Goal: Task Accomplishment & Management: Manage account settings

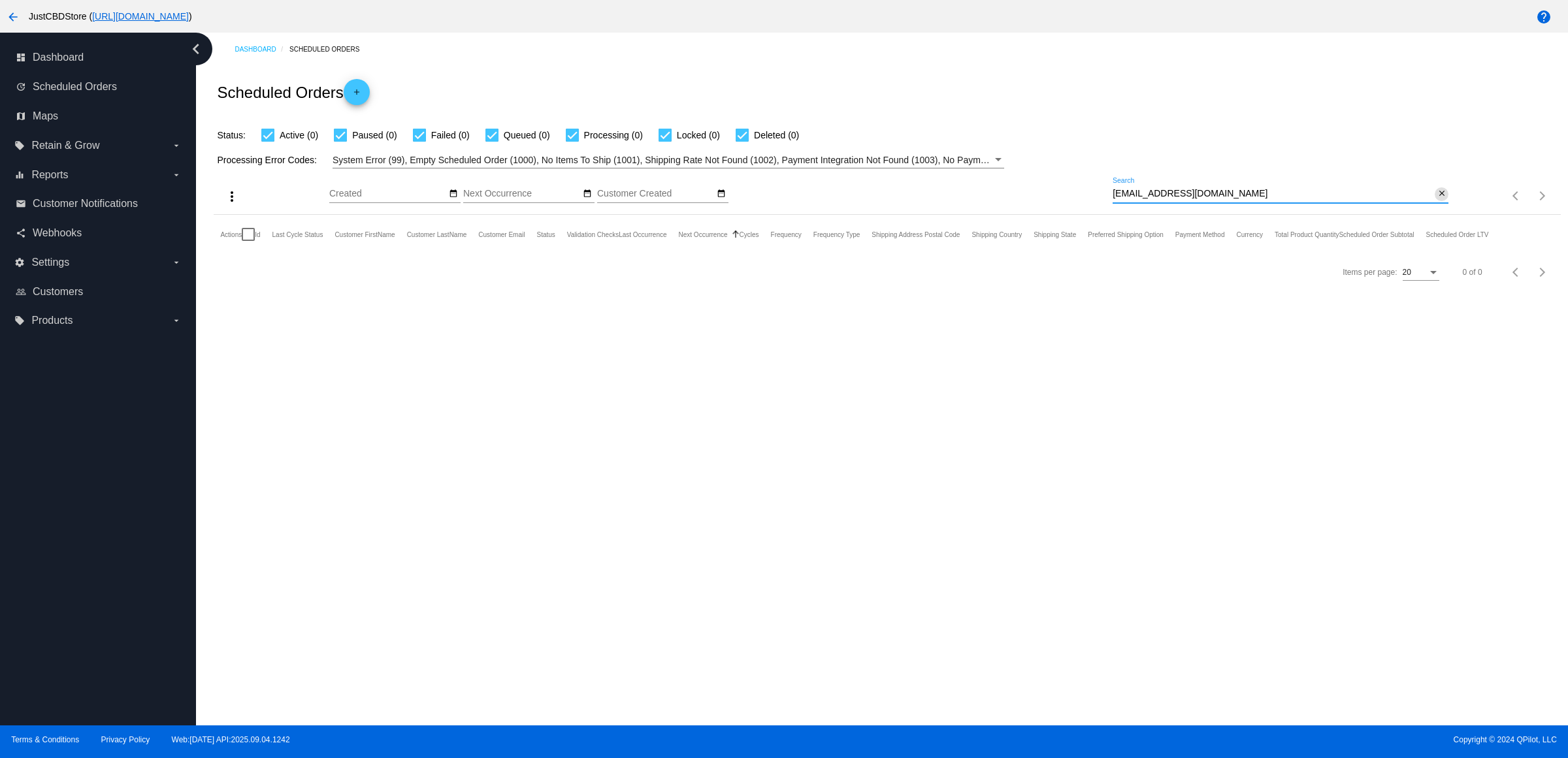
click at [1441, 199] on mat-icon "close" at bounding box center [1441, 194] width 9 height 11
click at [1441, 206] on mat-icon "search" at bounding box center [1440, 196] width 16 height 20
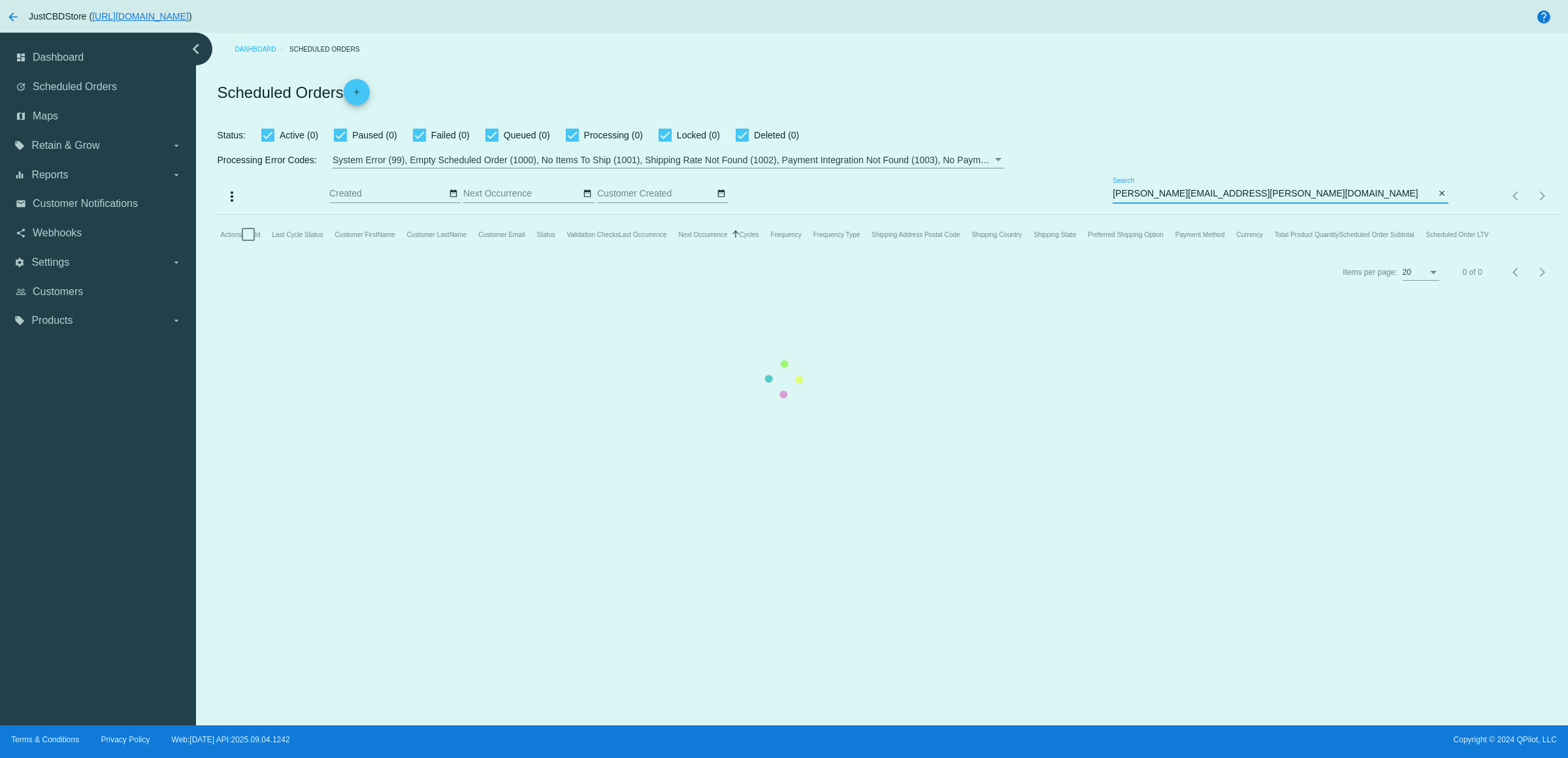
type input "[PERSON_NAME][EMAIL_ADDRESS][PERSON_NAME][DOMAIN_NAME]"
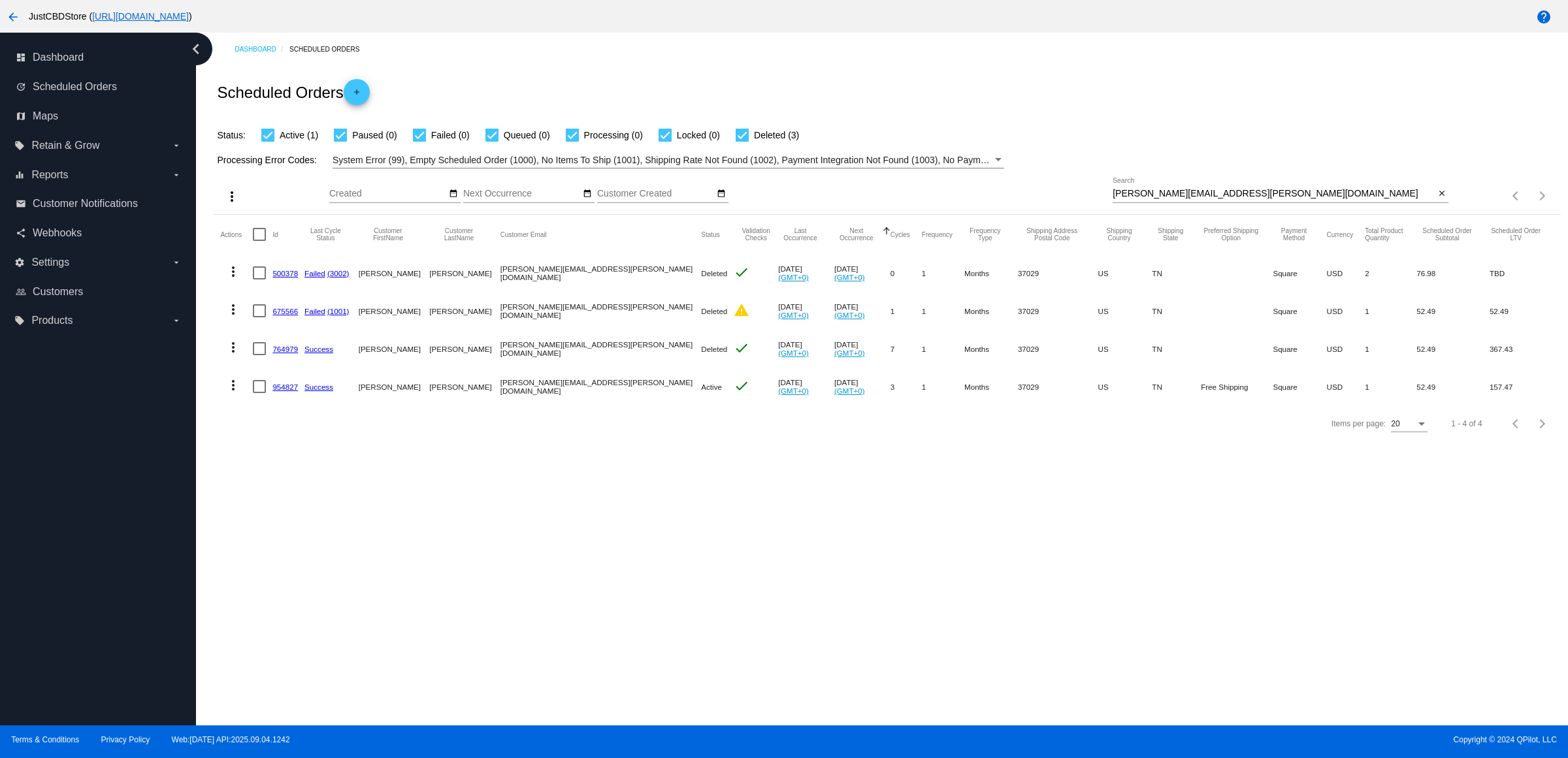
click at [230, 393] on mat-icon "more_vert" at bounding box center [233, 385] width 16 height 16
click at [273, 569] on span "Delete" at bounding box center [276, 568] width 26 height 11
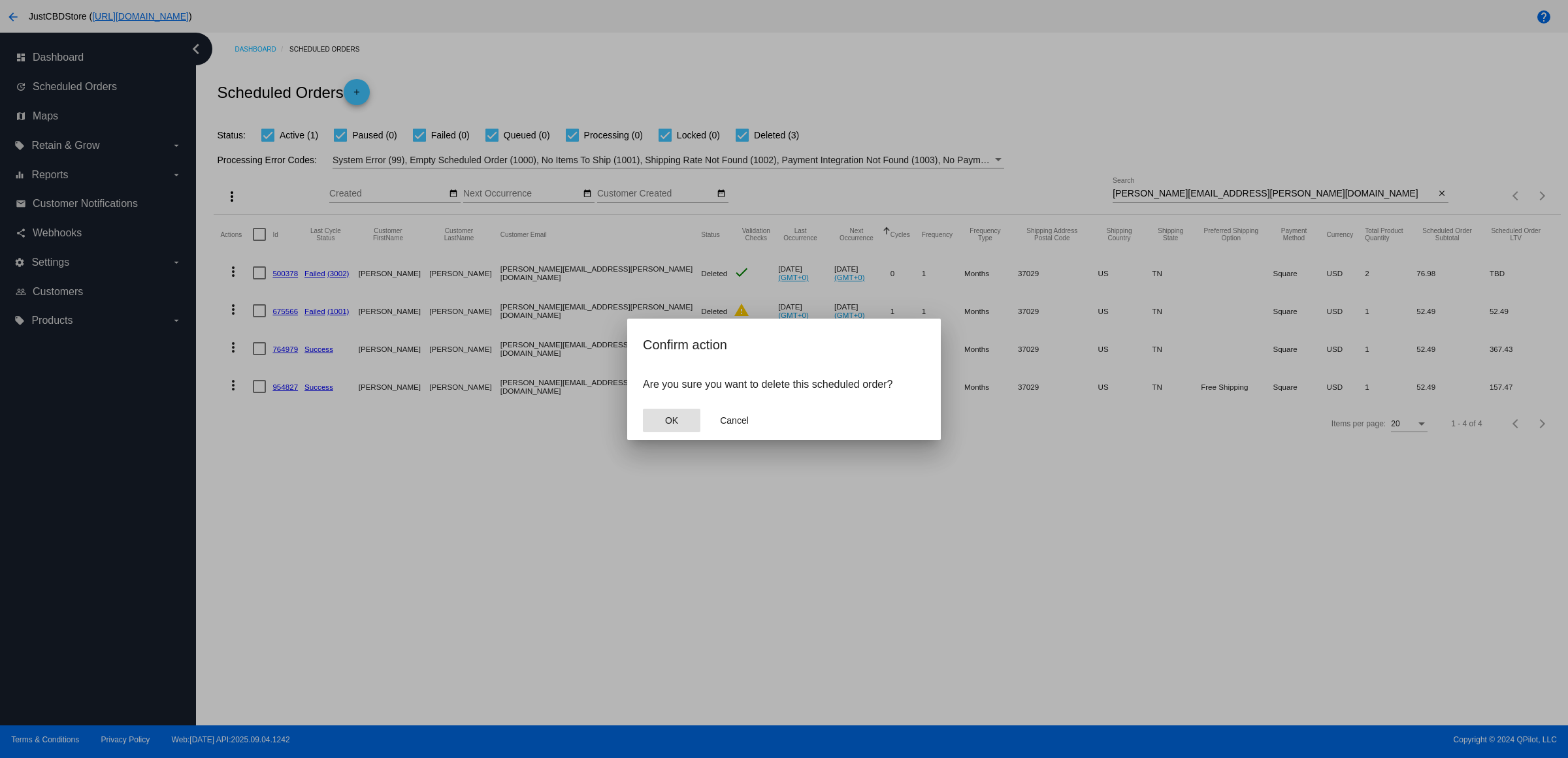
drag, startPoint x: 678, startPoint y: 433, endPoint x: 671, endPoint y: 446, distance: 14.8
click at [675, 432] on button "OK" at bounding box center [672, 420] width 57 height 23
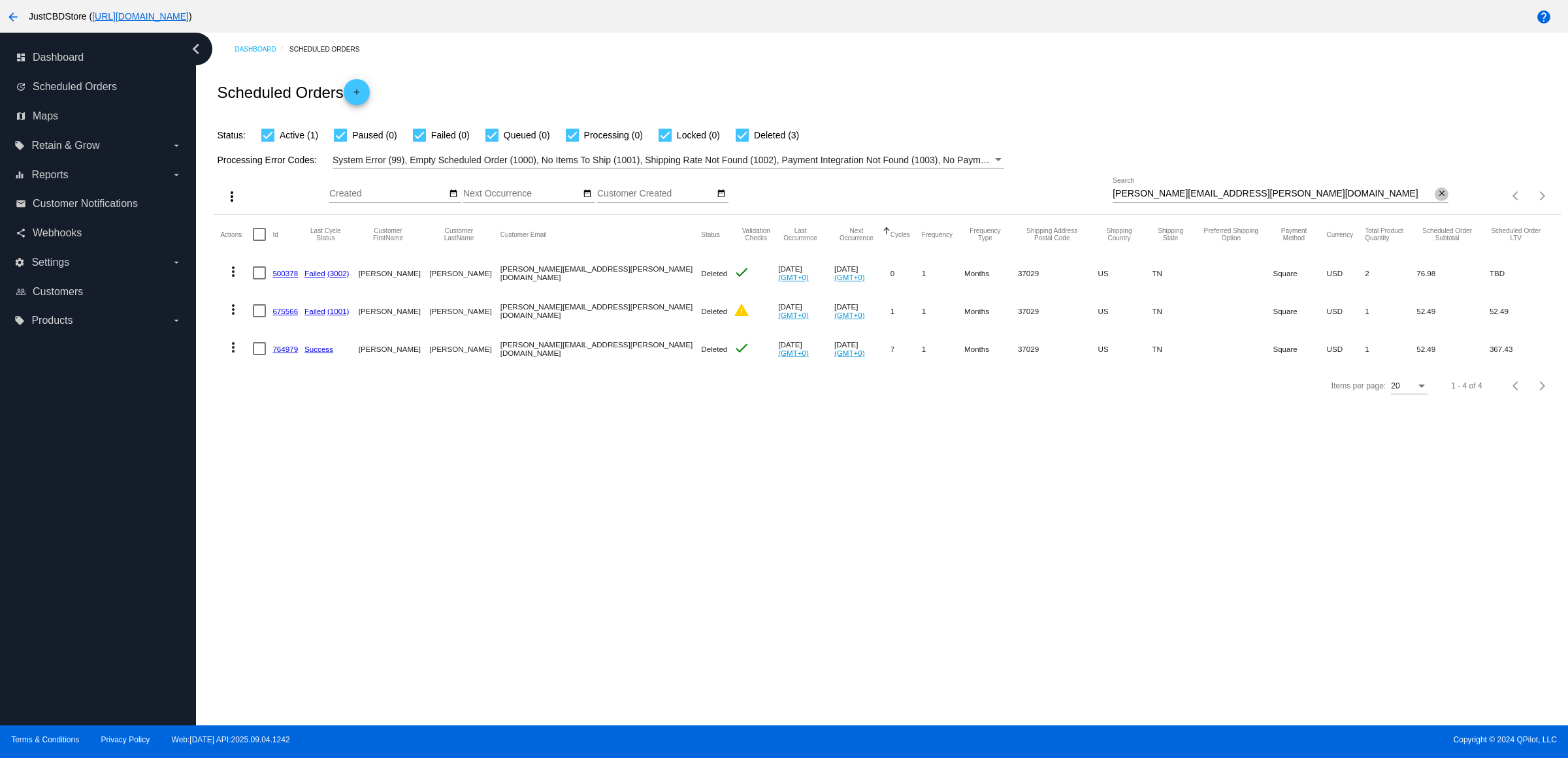
click at [1441, 199] on mat-icon "close" at bounding box center [1441, 194] width 9 height 11
click at [1441, 206] on mat-icon "search" at bounding box center [1440, 196] width 16 height 20
click at [1441, 199] on input "Search" at bounding box center [1280, 194] width 336 height 11
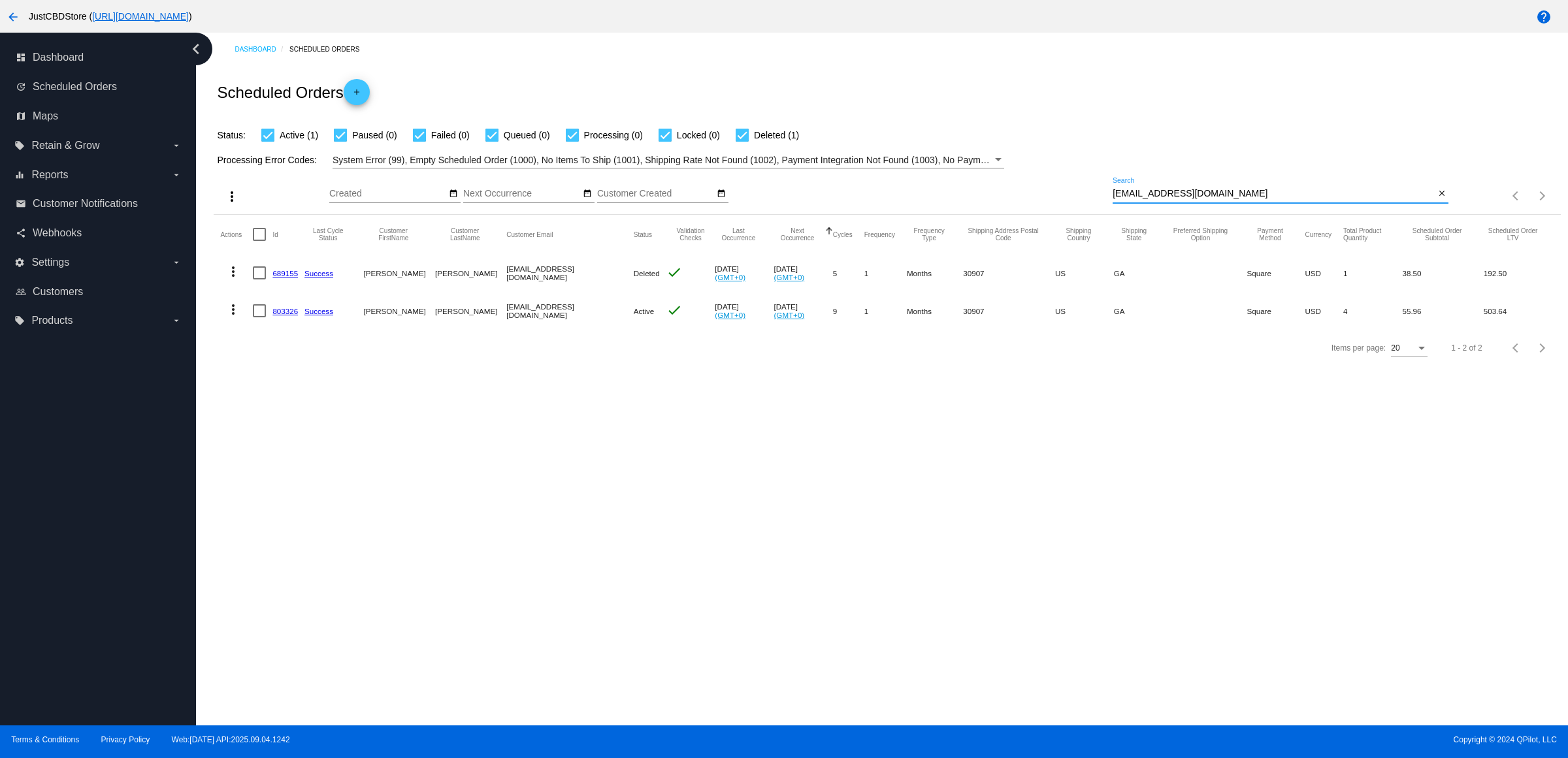
type input "[EMAIL_ADDRESS][DOMAIN_NAME]"
click at [230, 318] on mat-icon "more_vert" at bounding box center [233, 309] width 16 height 16
click at [285, 493] on span "Delete" at bounding box center [276, 492] width 26 height 11
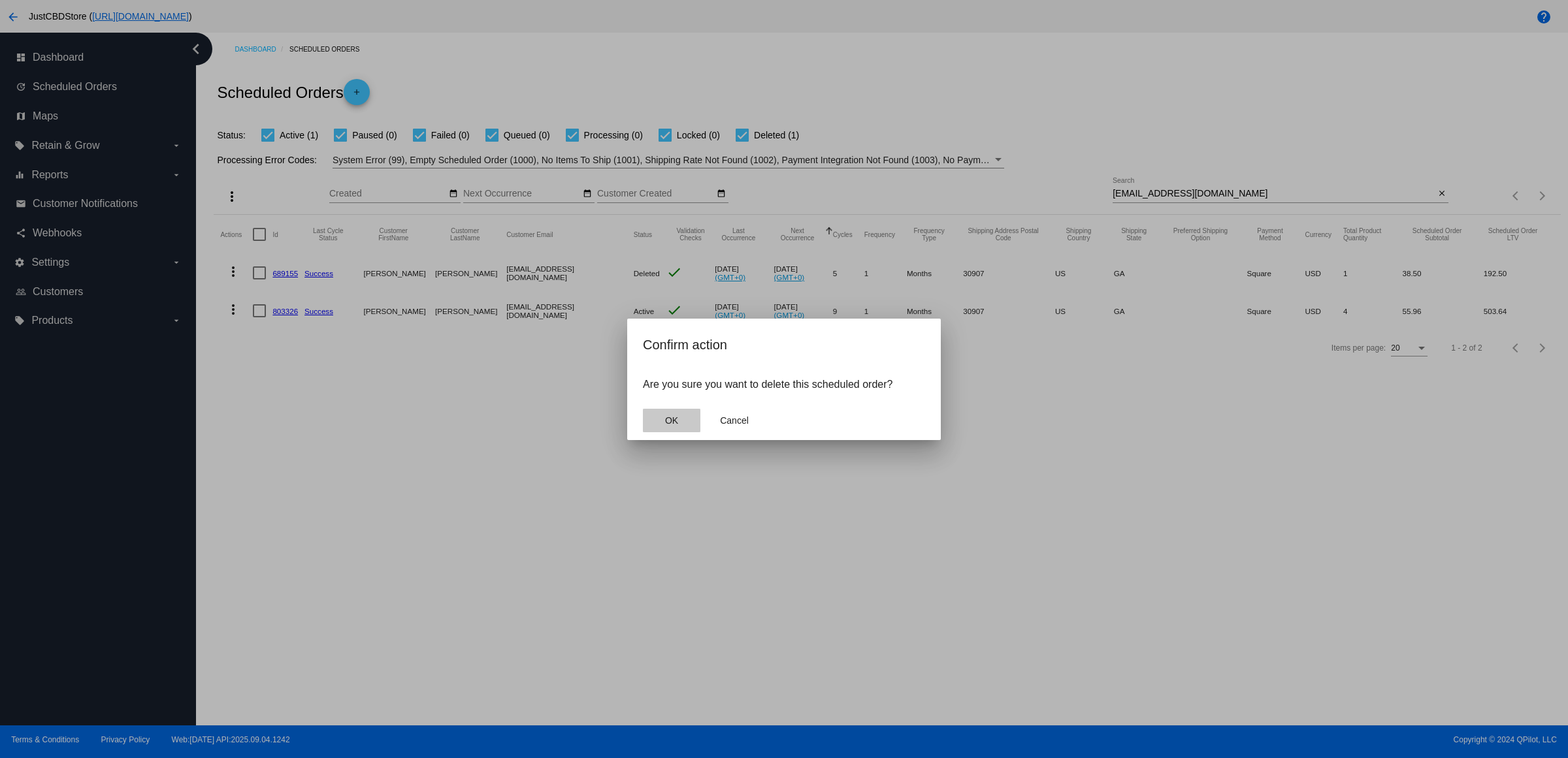
click at [684, 432] on button "OK" at bounding box center [672, 420] width 57 height 23
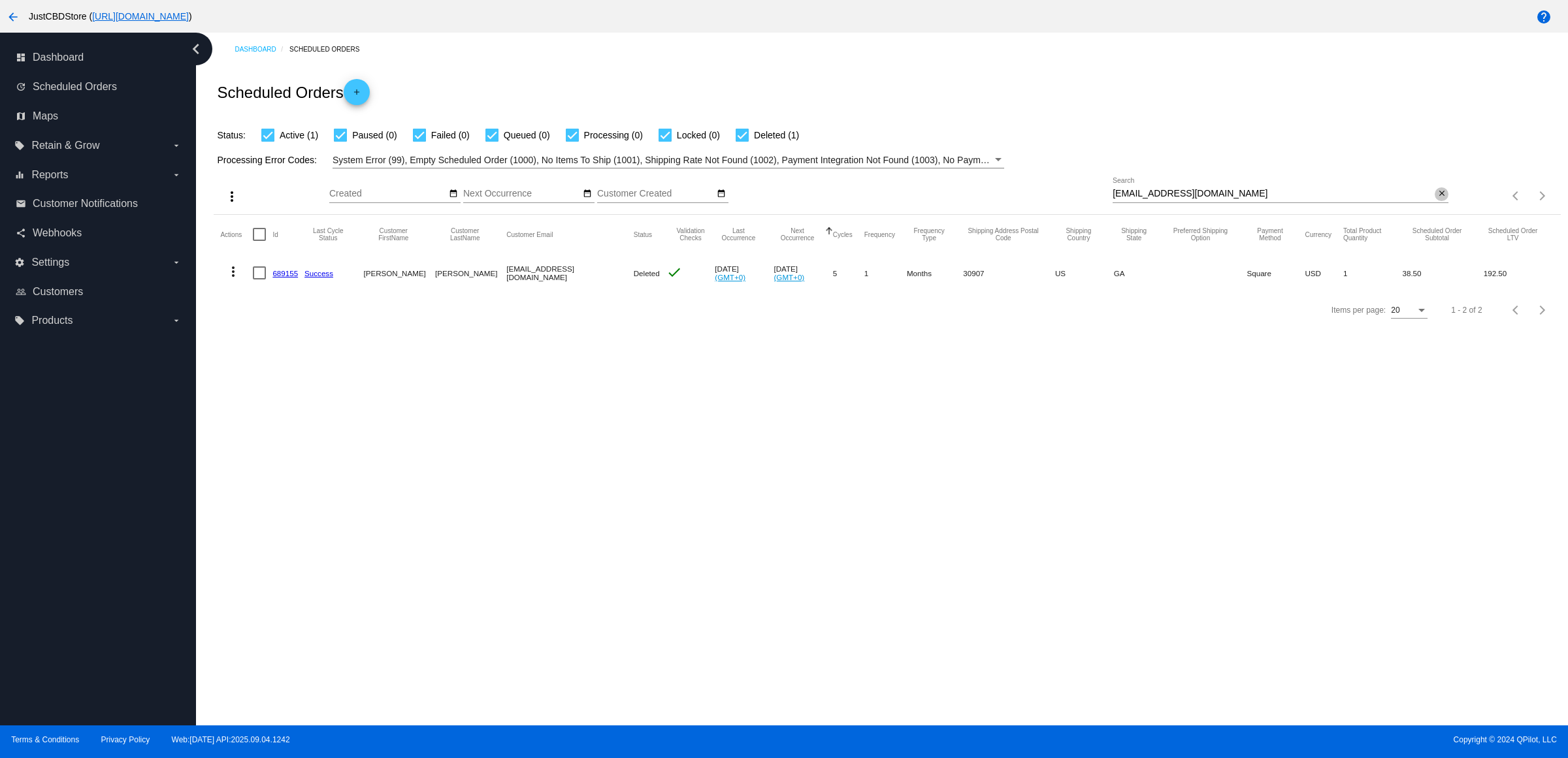
click at [1442, 199] on mat-icon "close" at bounding box center [1441, 194] width 9 height 11
click at [1442, 206] on mat-icon "search" at bounding box center [1440, 196] width 16 height 20
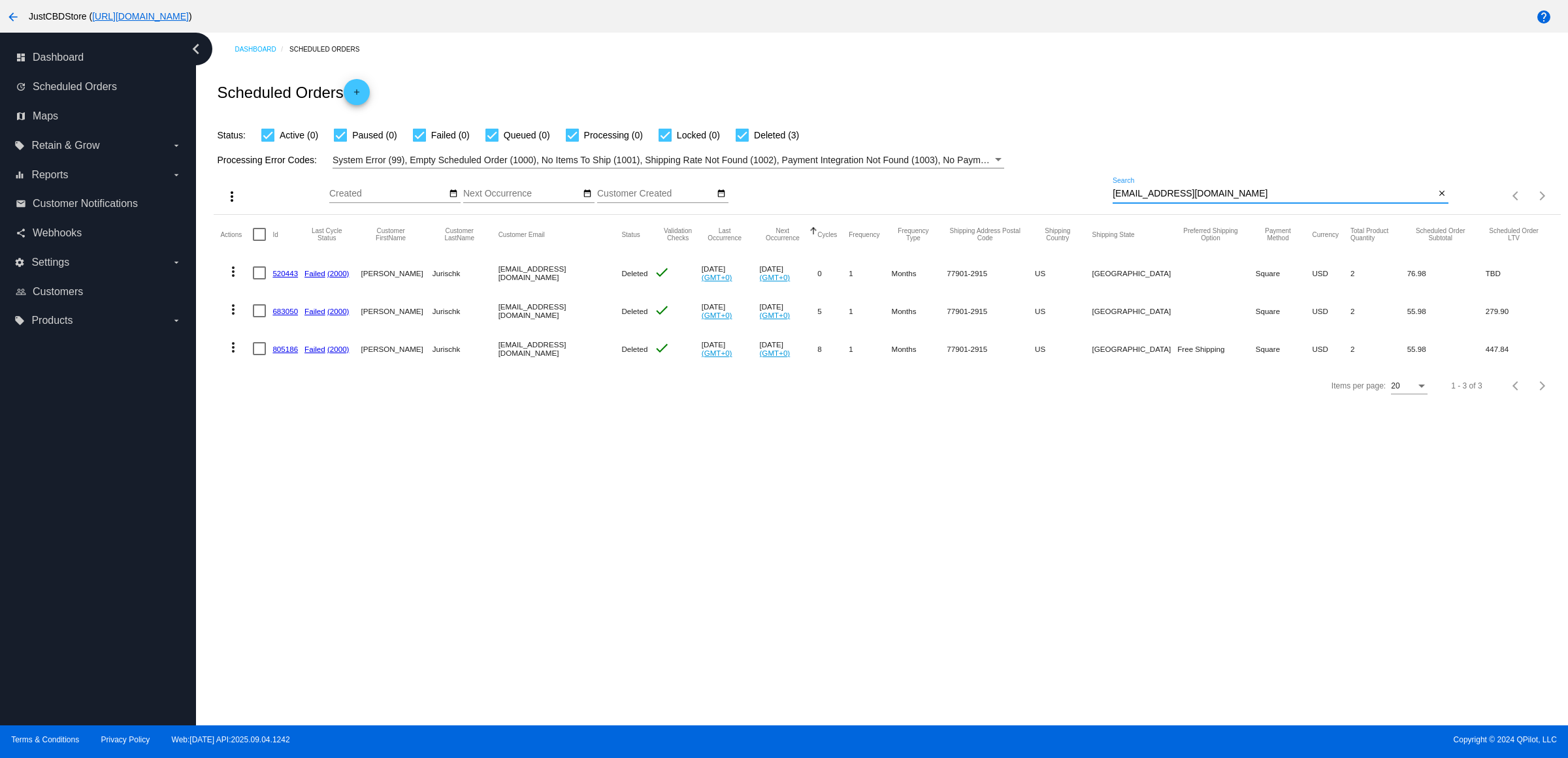
type input "[EMAIL_ADDRESS][DOMAIN_NAME]"
click at [293, 353] on link "805186" at bounding box center [285, 349] width 26 height 8
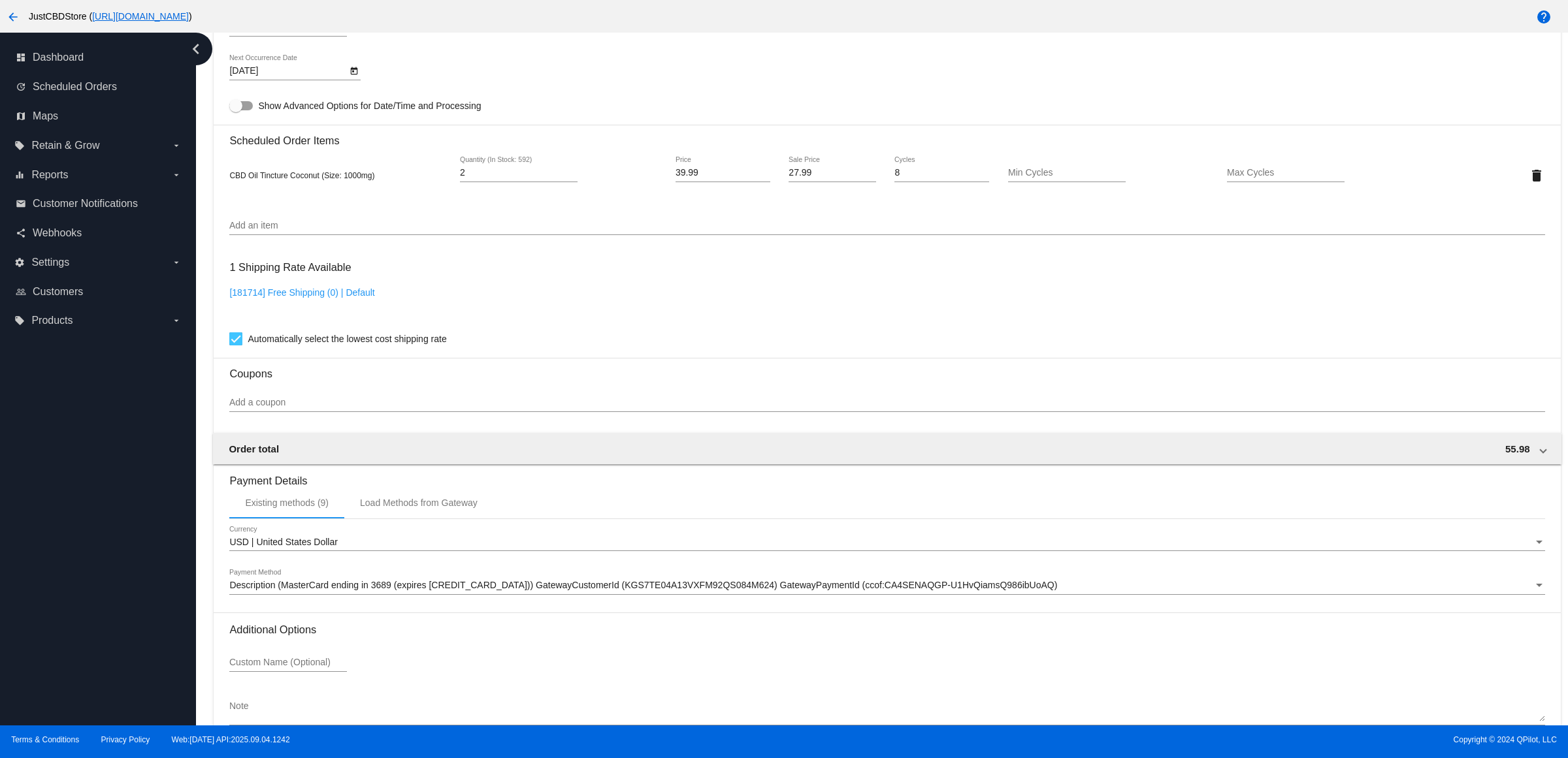
scroll to position [967, 0]
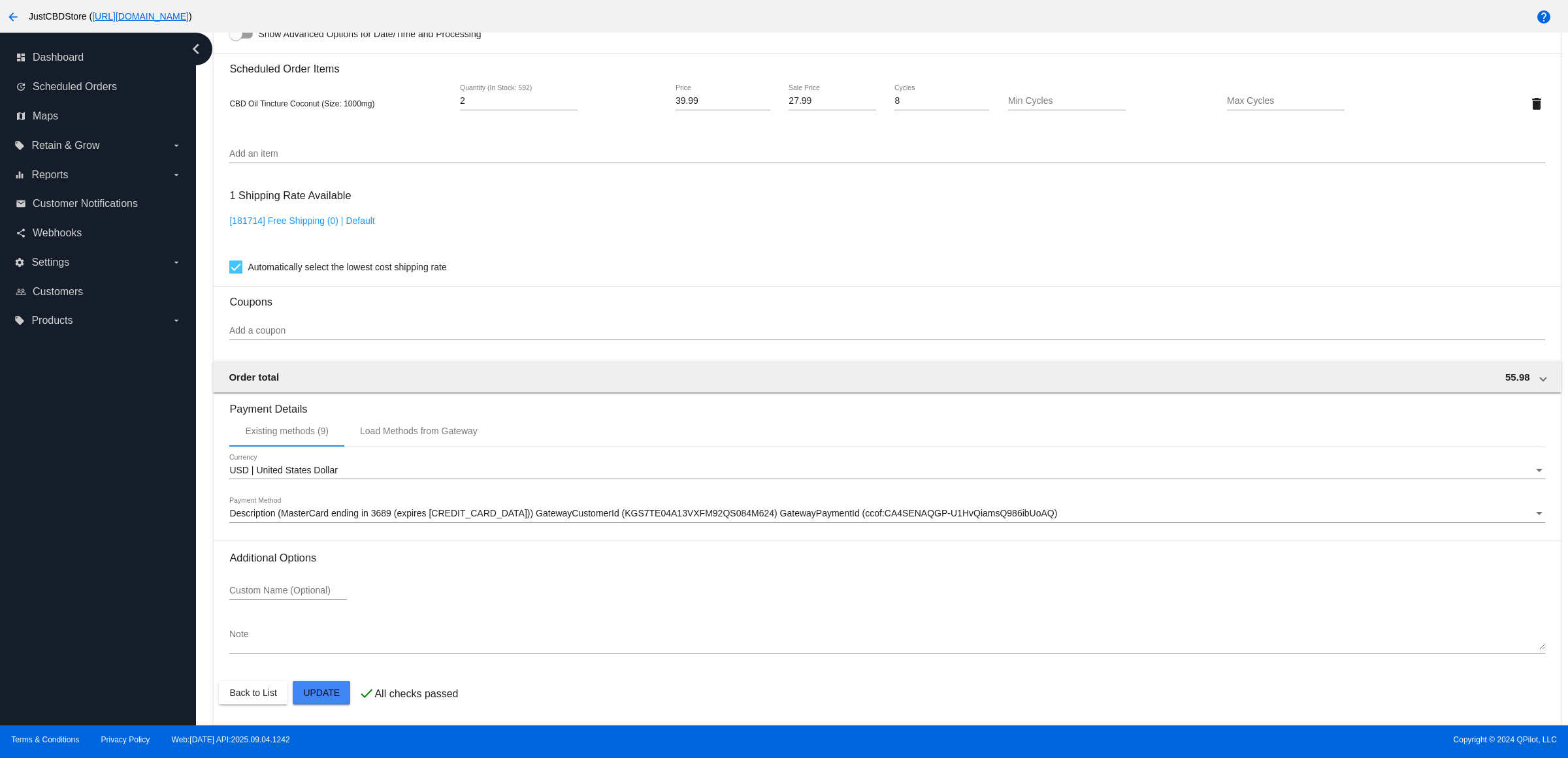
click at [609, 516] on span "Description (MasterCard ending in 3689 (expires [CREDIT_CARD_DATA])) GatewayCus…" at bounding box center [642, 513] width 828 height 11
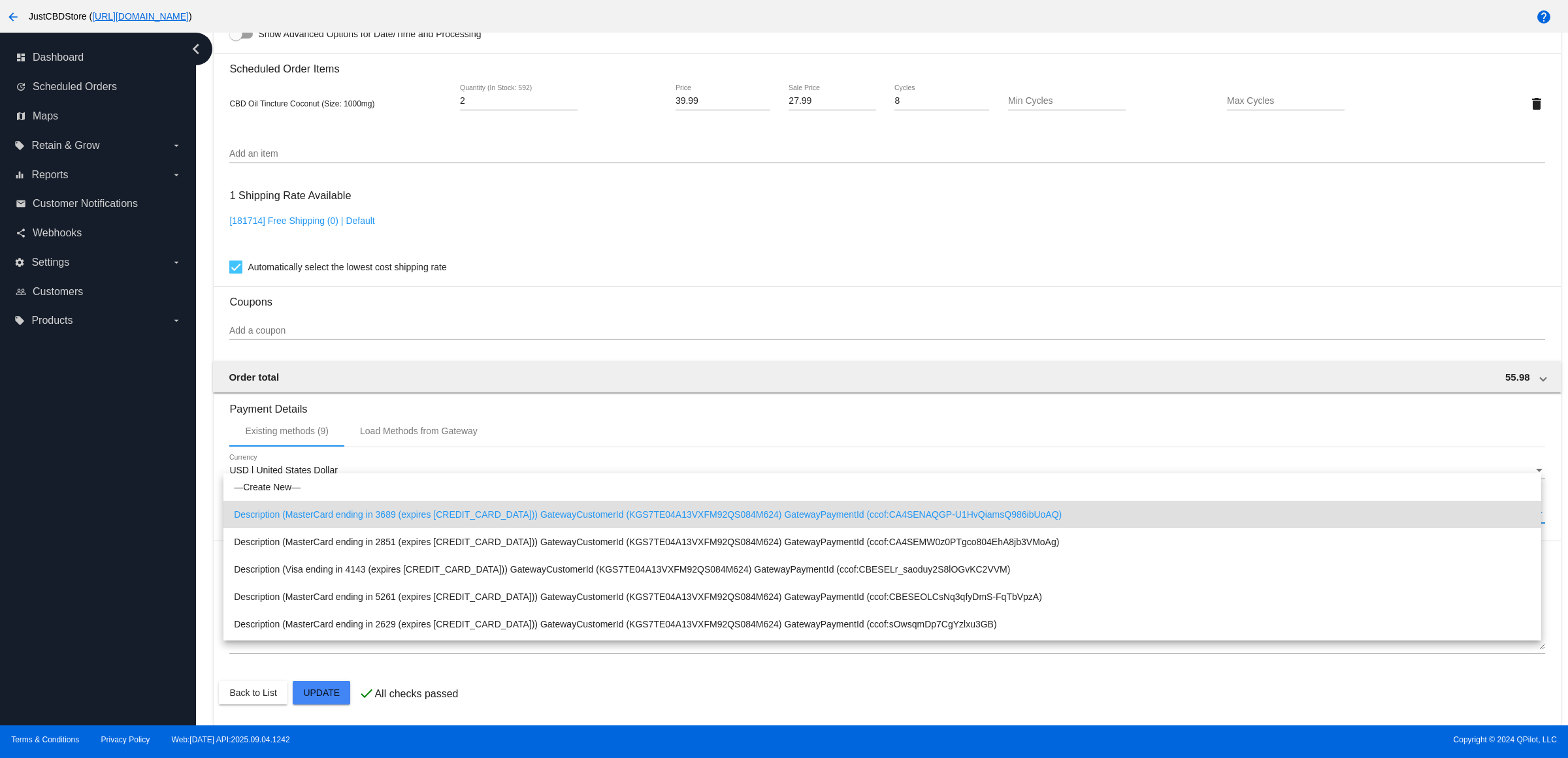
click at [609, 516] on span "Description (MasterCard ending in 3689 (expires [CREDIT_CARD_DATA])) GatewayCus…" at bounding box center [883, 514] width 1297 height 27
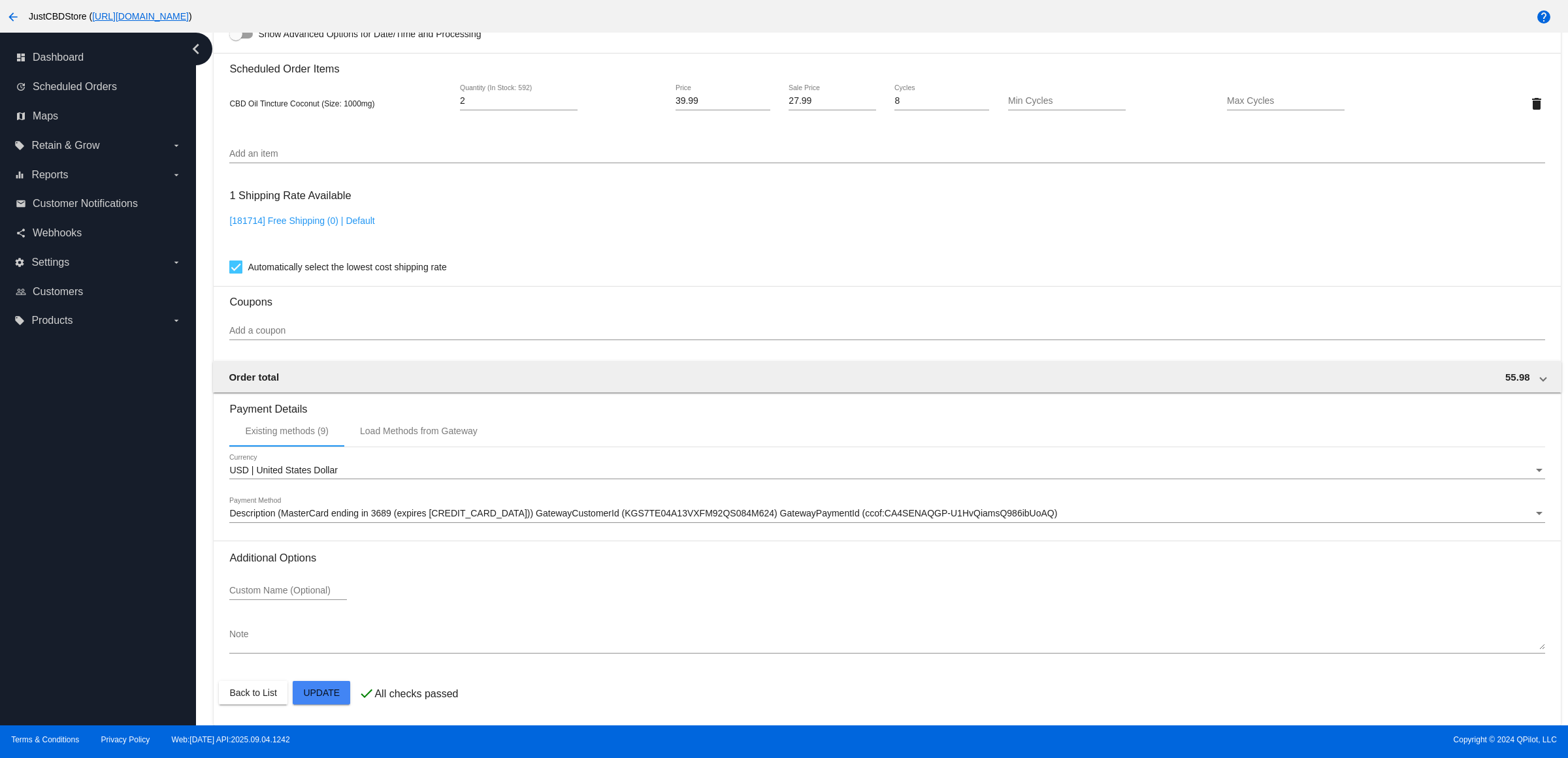
click at [551, 243] on div "[181714] Free Shipping (0) | Default" at bounding box center [886, 233] width 1315 height 37
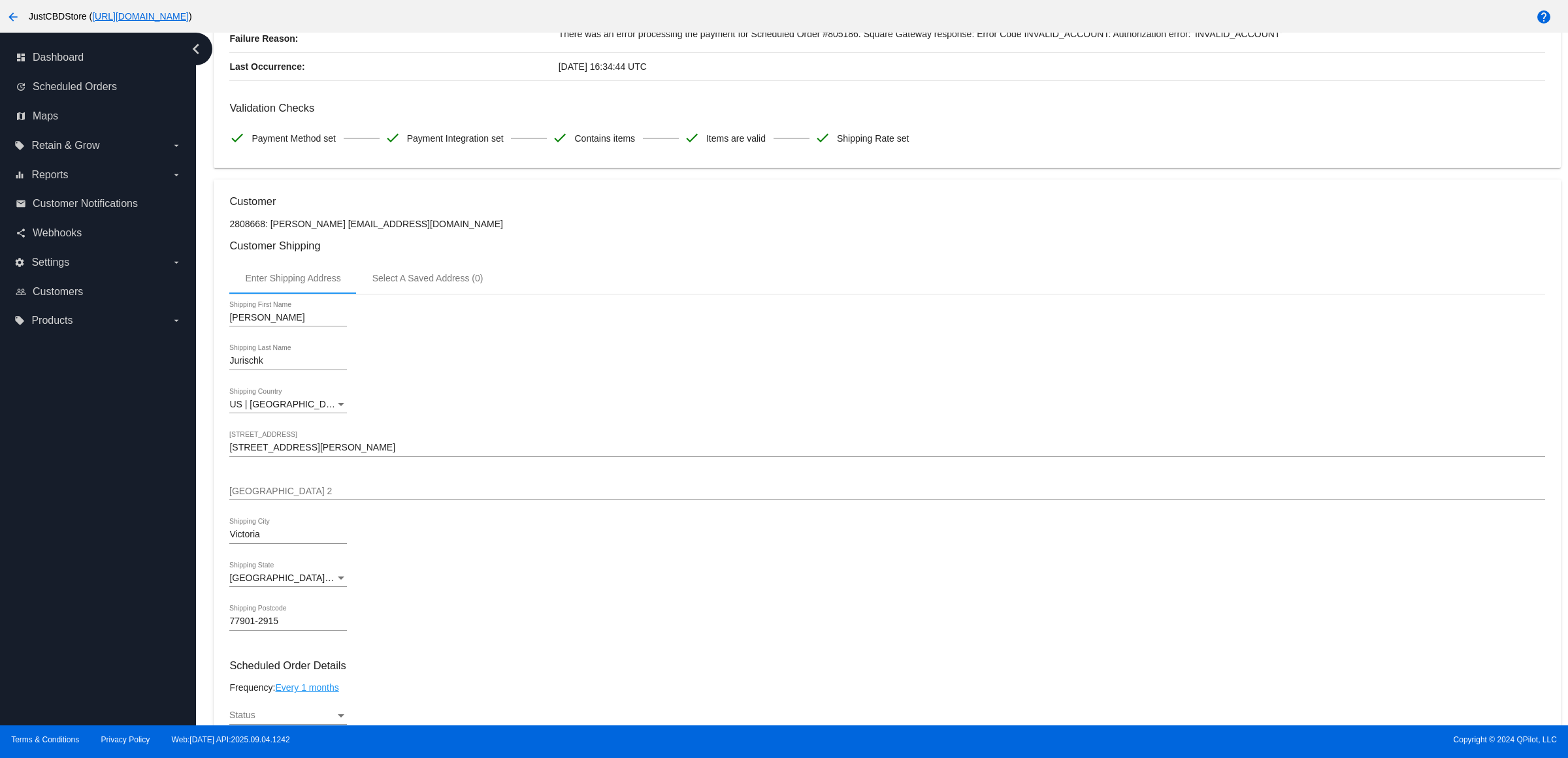
scroll to position [0, 0]
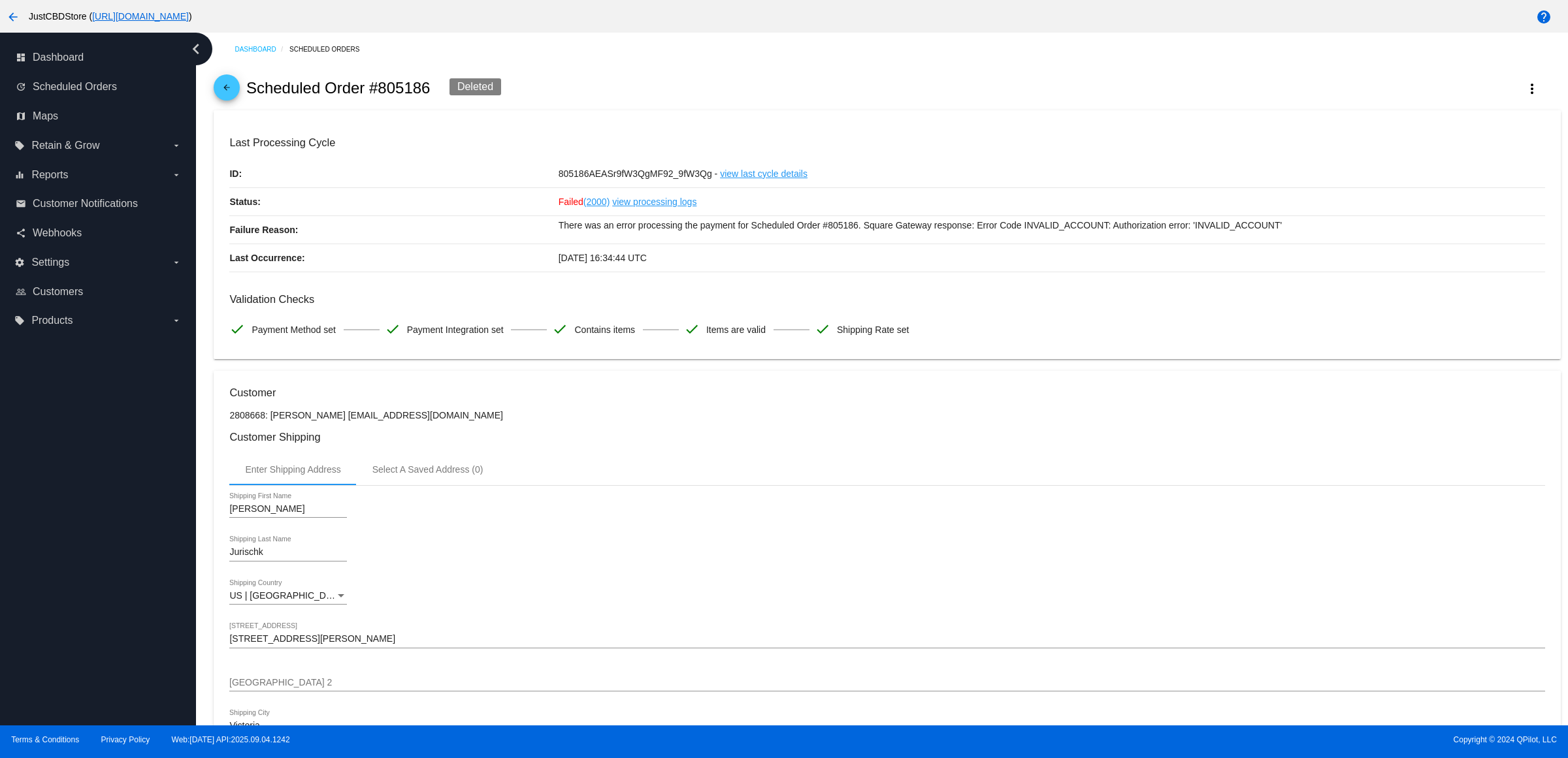
click at [221, 93] on link "arrow_back" at bounding box center [227, 87] width 26 height 26
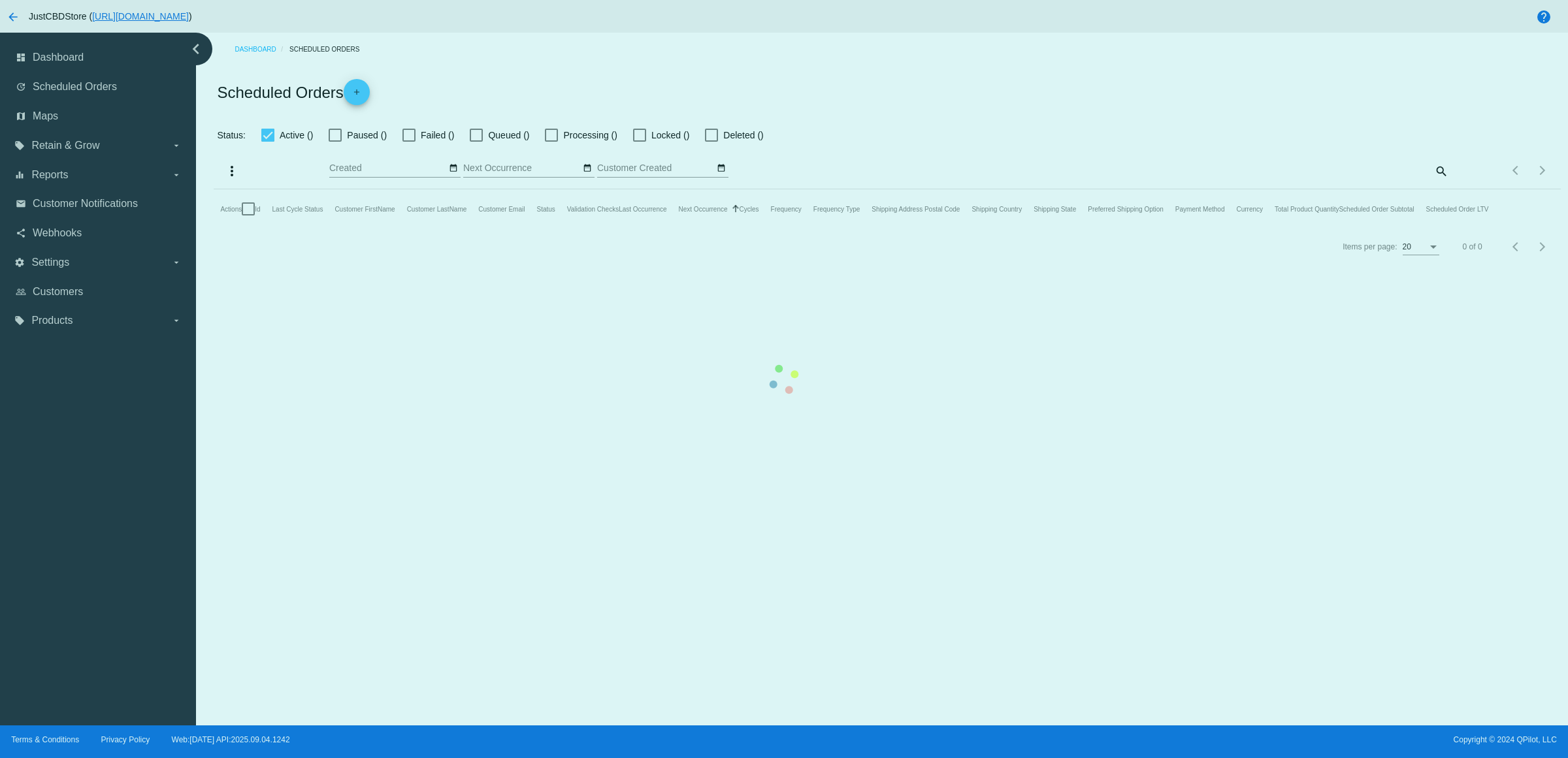
checkbox input "true"
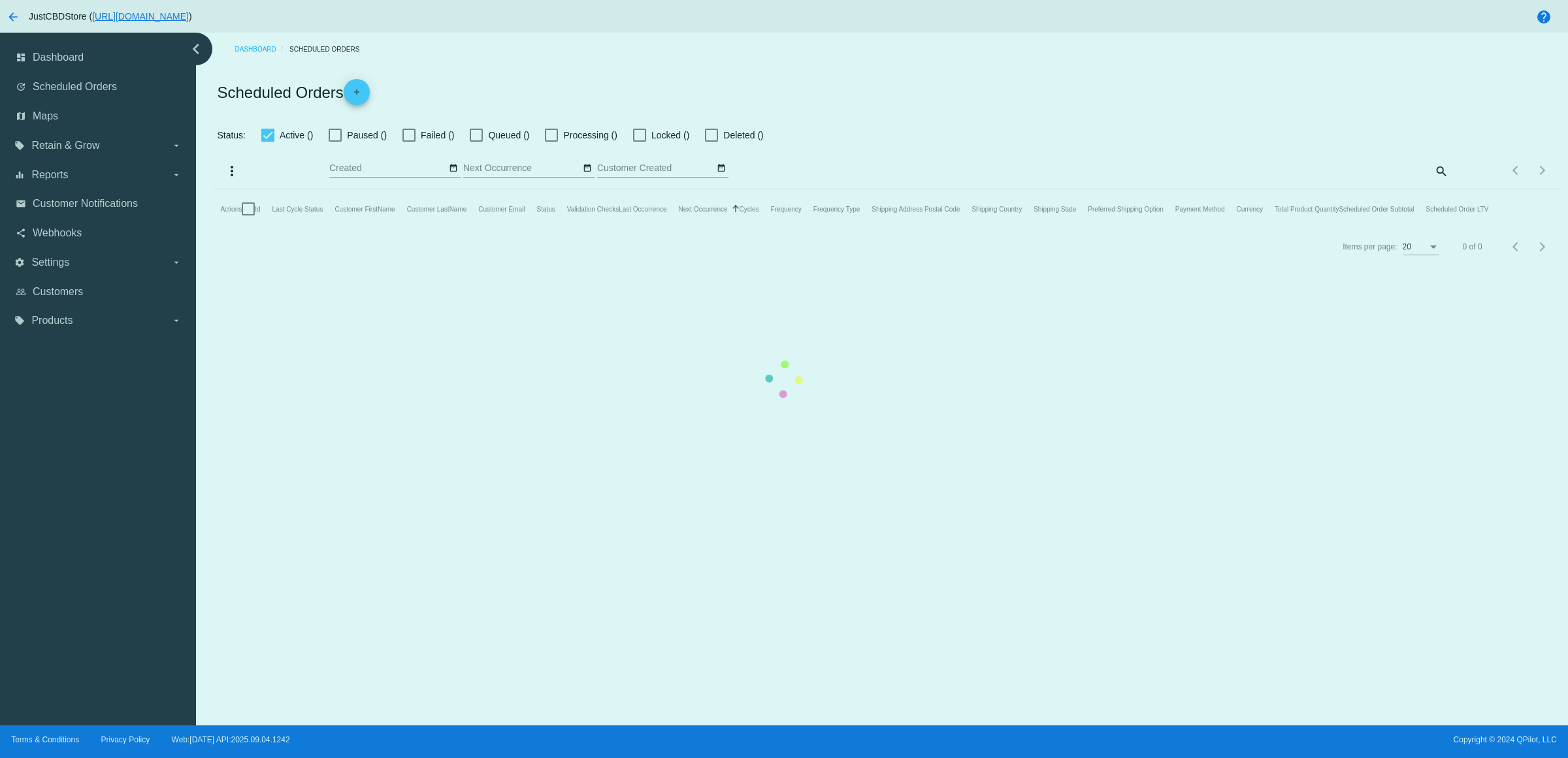
checkbox input "true"
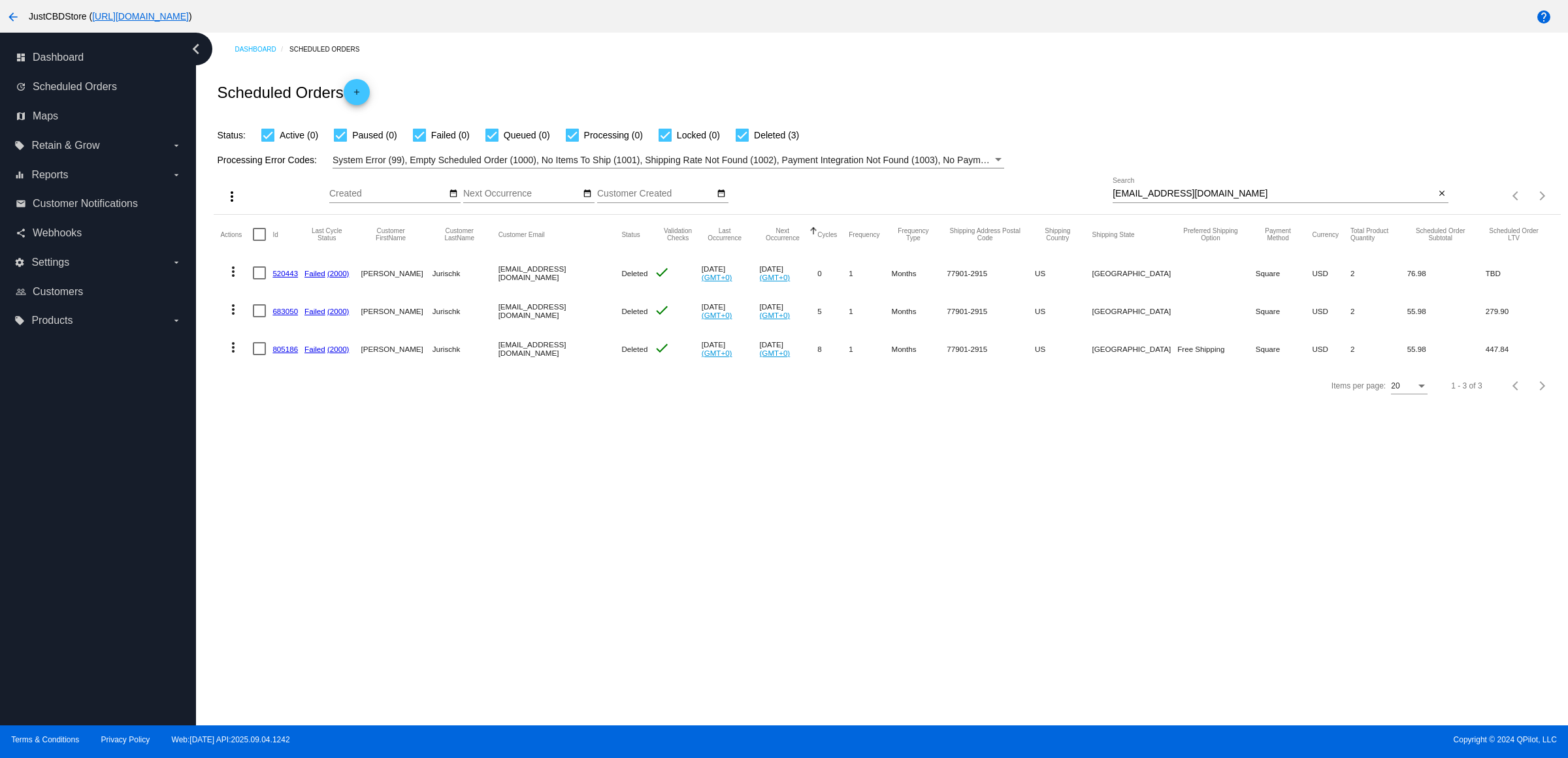
click at [285, 353] on link "805186" at bounding box center [285, 349] width 26 height 8
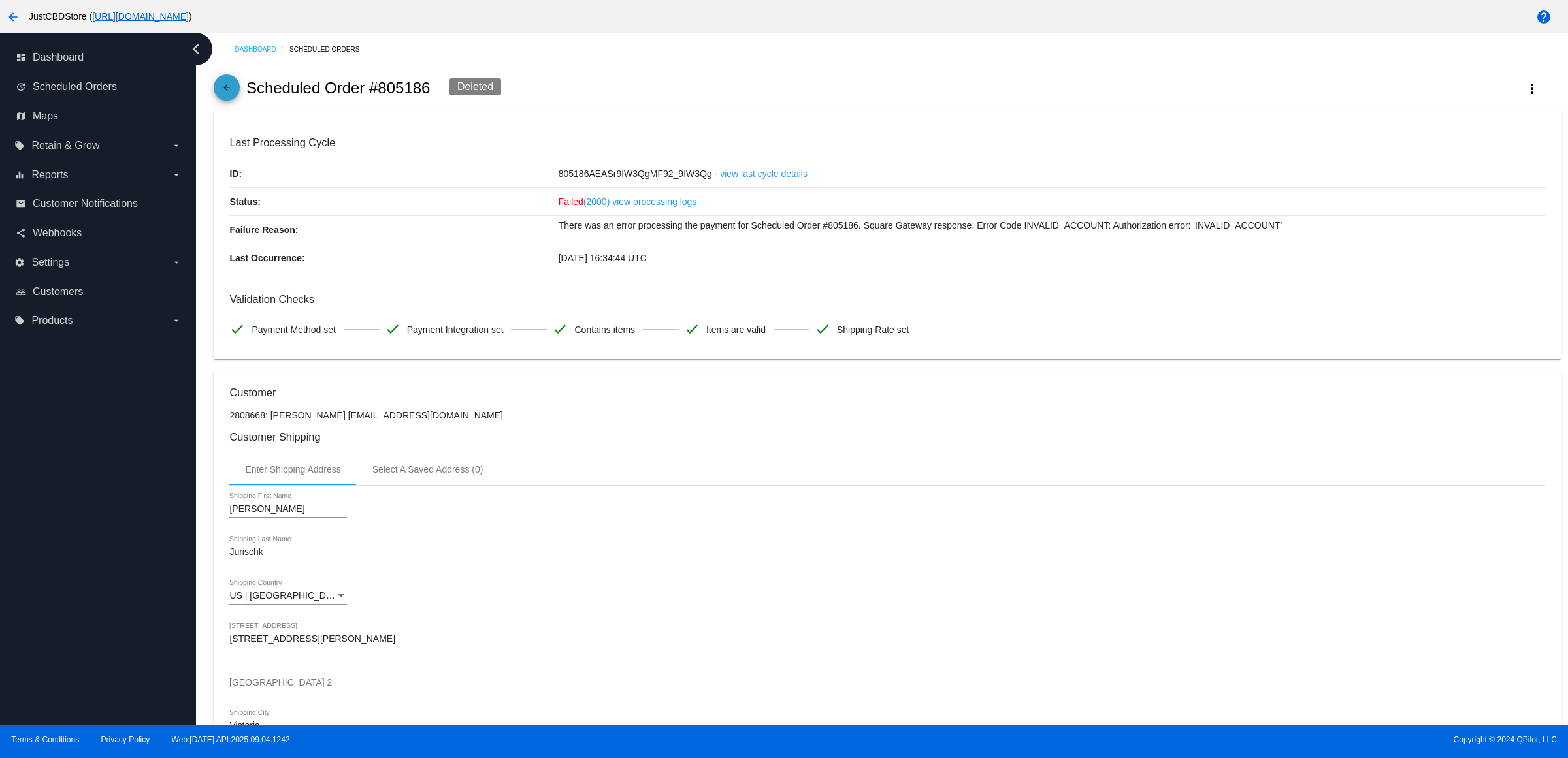
click at [226, 89] on span "arrow_back" at bounding box center [227, 90] width 16 height 32
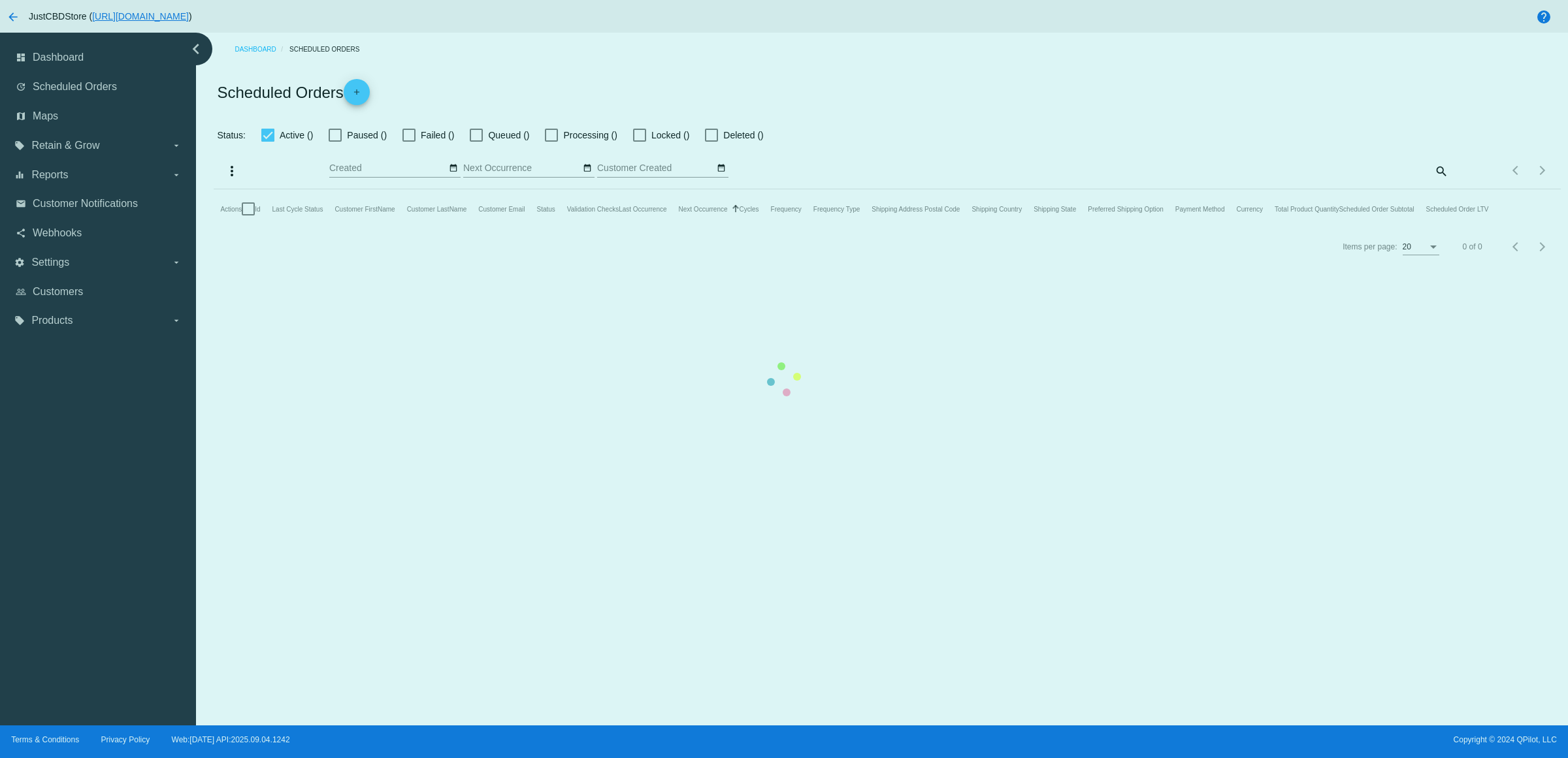
checkbox input "true"
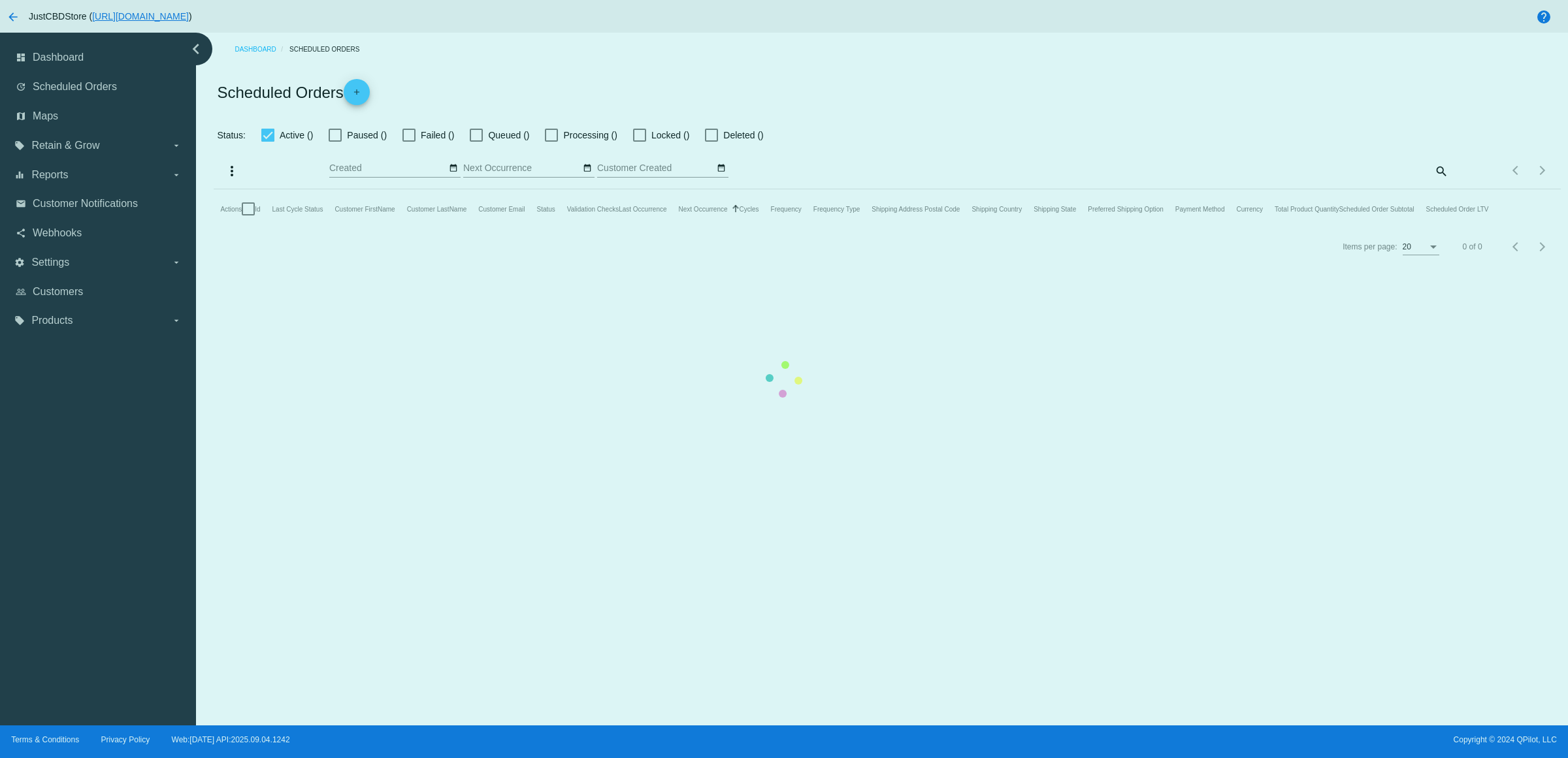
checkbox input "true"
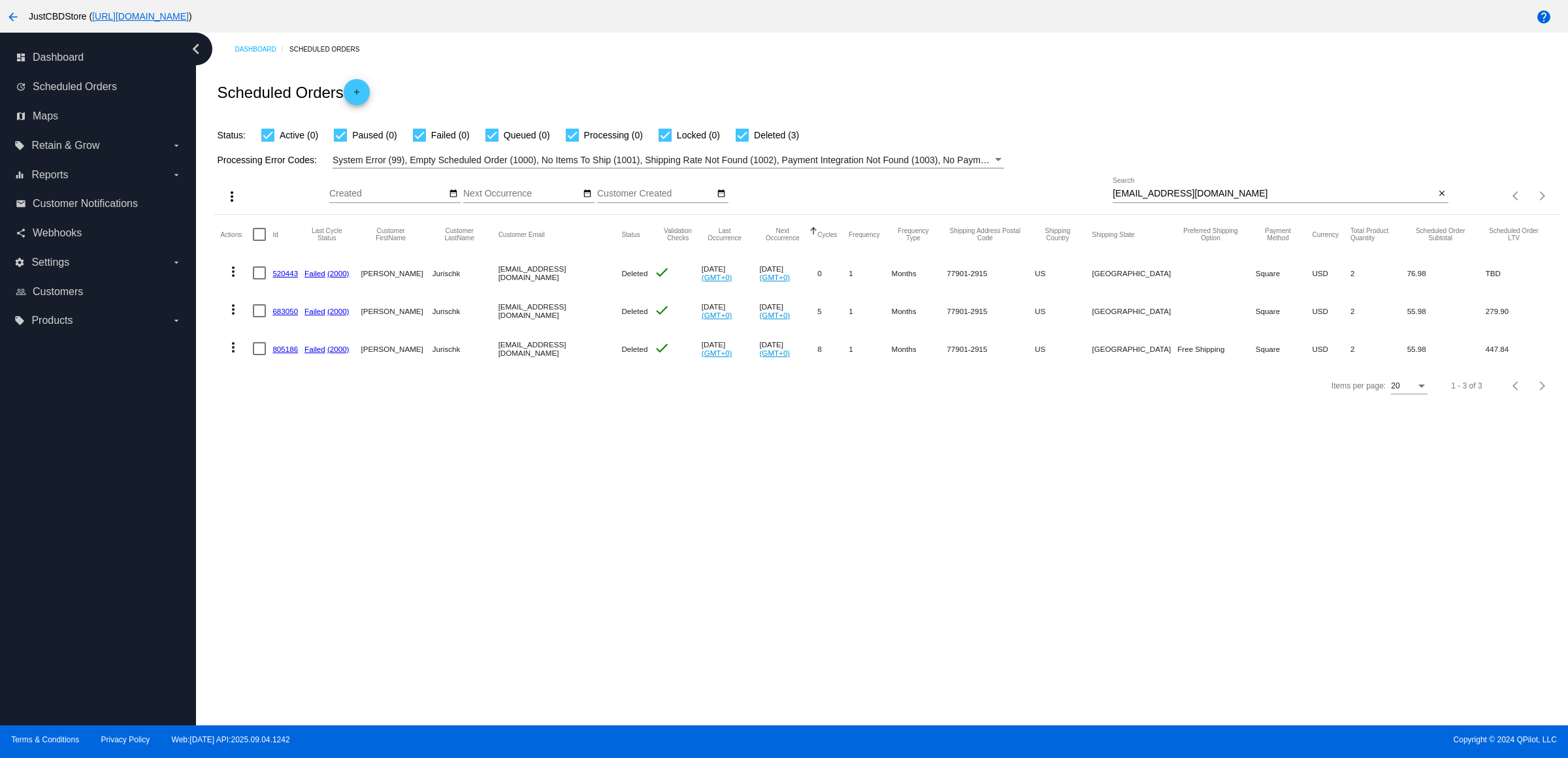
click at [880, 205] on div "Sep Jan Feb Mar Apr Su Mo" at bounding box center [721, 196] width 783 height 37
click at [288, 353] on link "805186" at bounding box center [285, 349] width 26 height 8
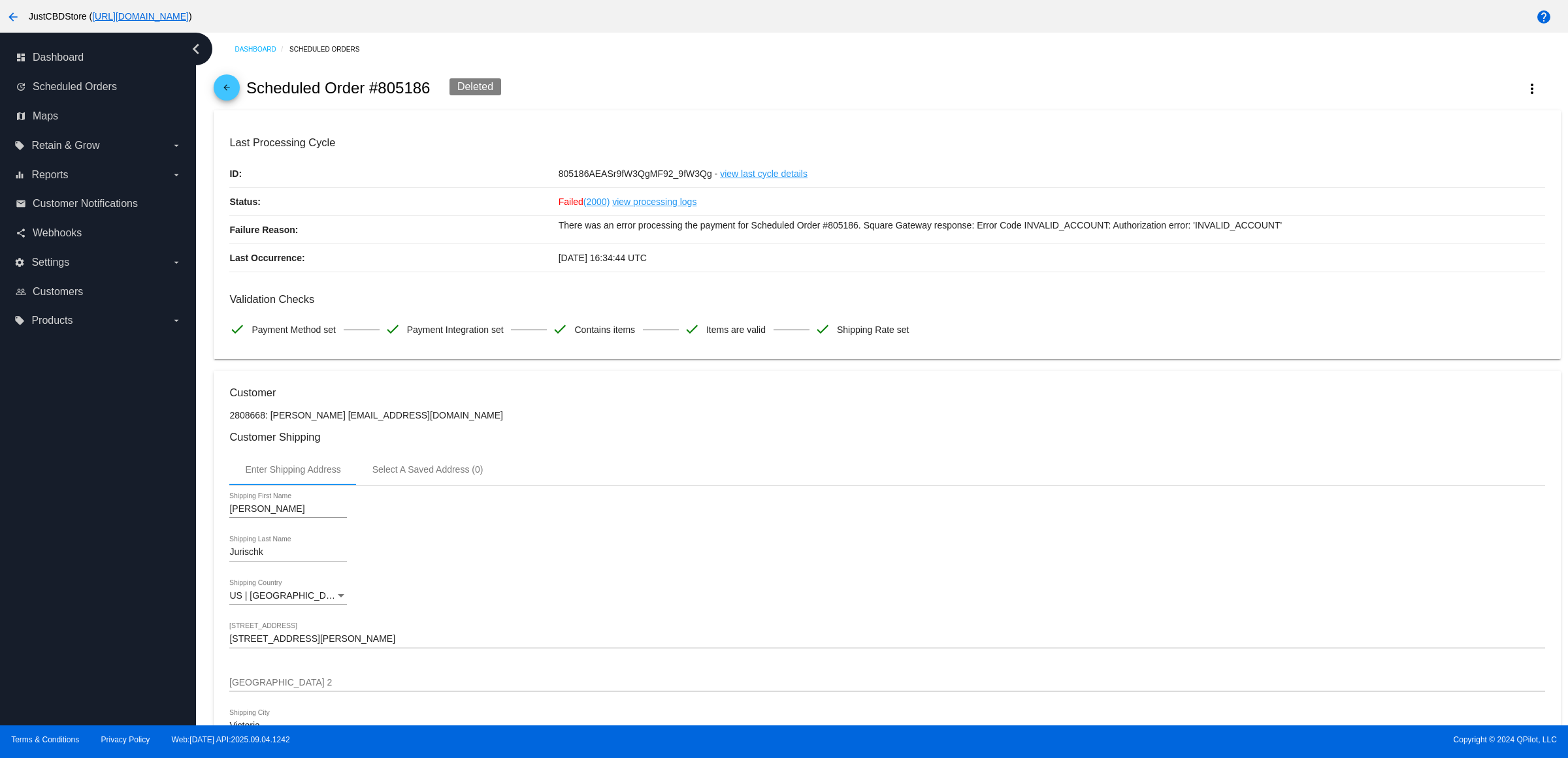
click at [239, 96] on link "arrow_back" at bounding box center [227, 87] width 26 height 26
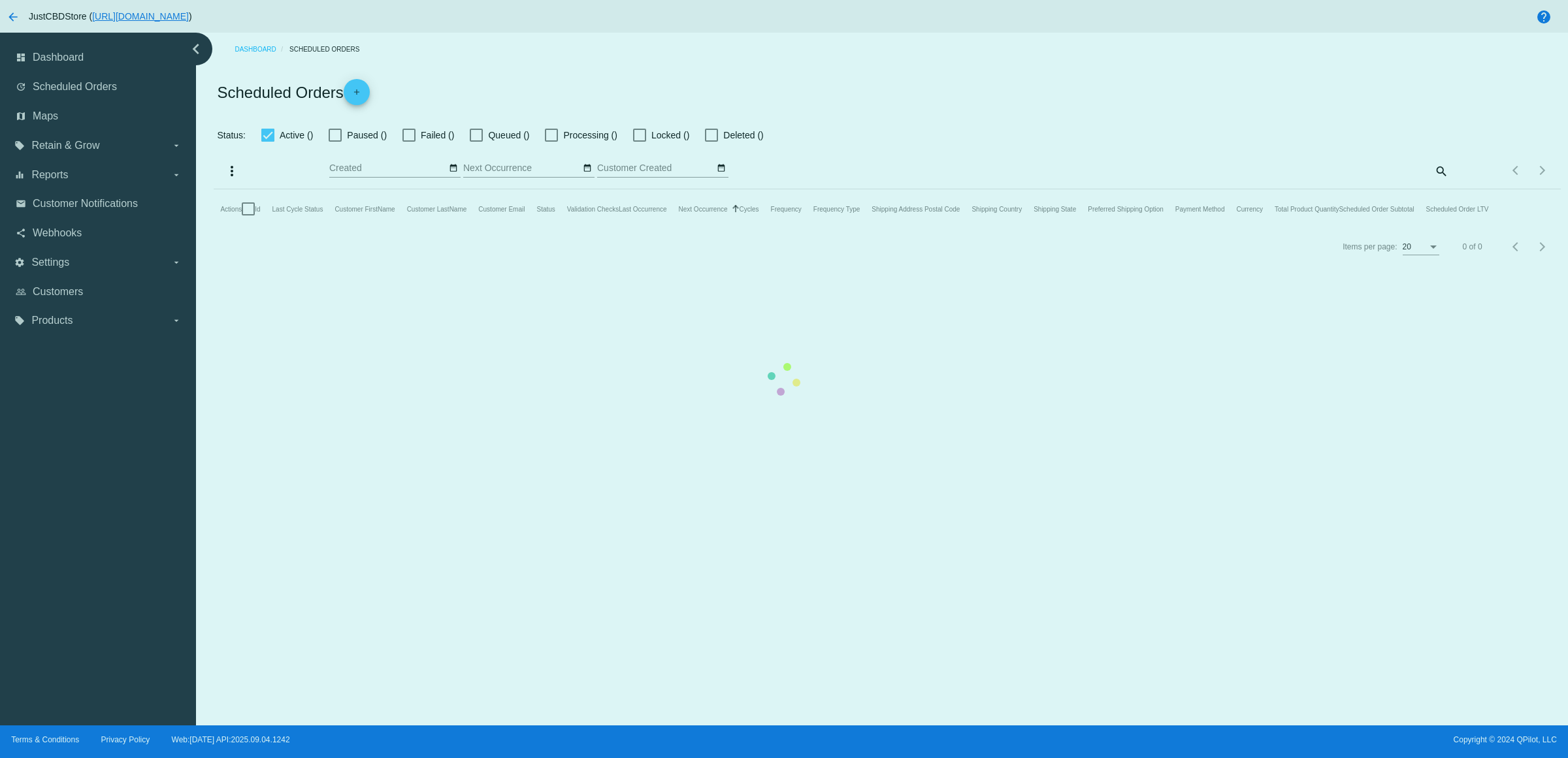
checkbox input "true"
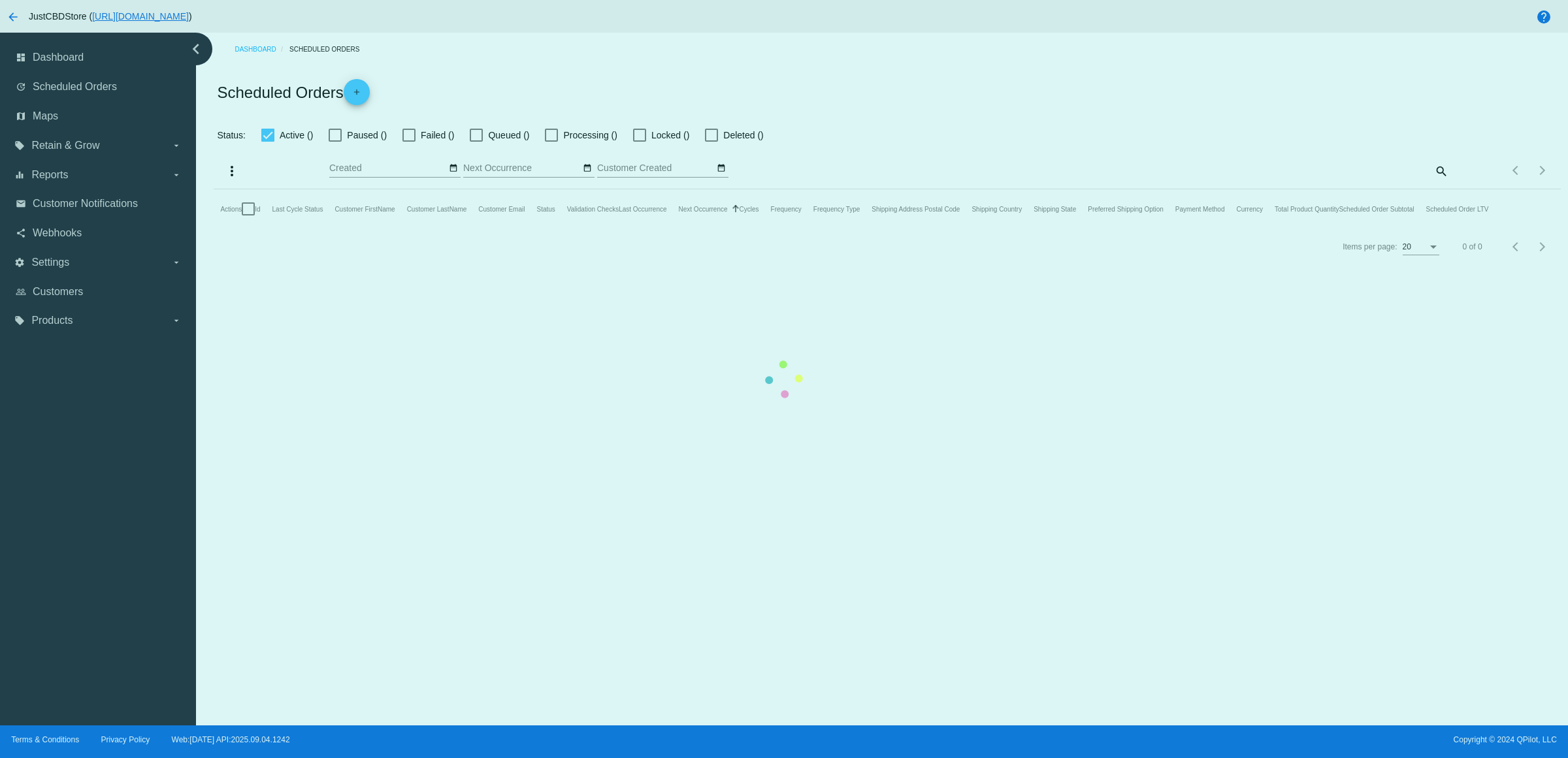
checkbox input "true"
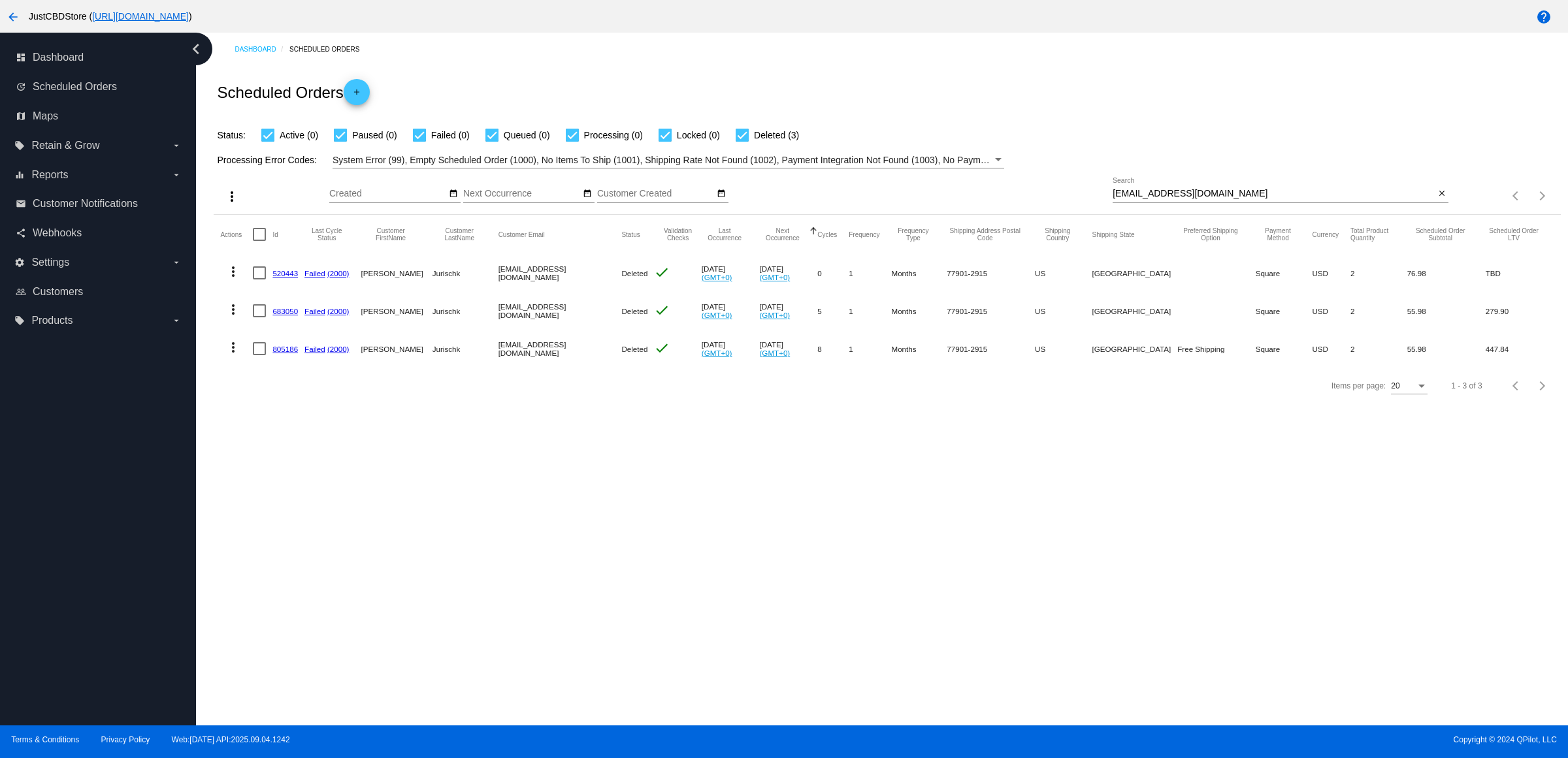
click at [874, 215] on div "Sep Jan Feb Mar Apr Su Mo" at bounding box center [721, 196] width 783 height 37
click at [1222, 546] on div "Dashboard Scheduled Orders Scheduled Orders add Status: Active (0) Paused (0) F…" at bounding box center [882, 379] width 1372 height 693
click at [1437, 199] on mat-icon "close" at bounding box center [1441, 194] width 9 height 11
click at [1437, 206] on mat-icon "search" at bounding box center [1440, 196] width 16 height 20
click at [1436, 199] on input "Search" at bounding box center [1280, 194] width 336 height 11
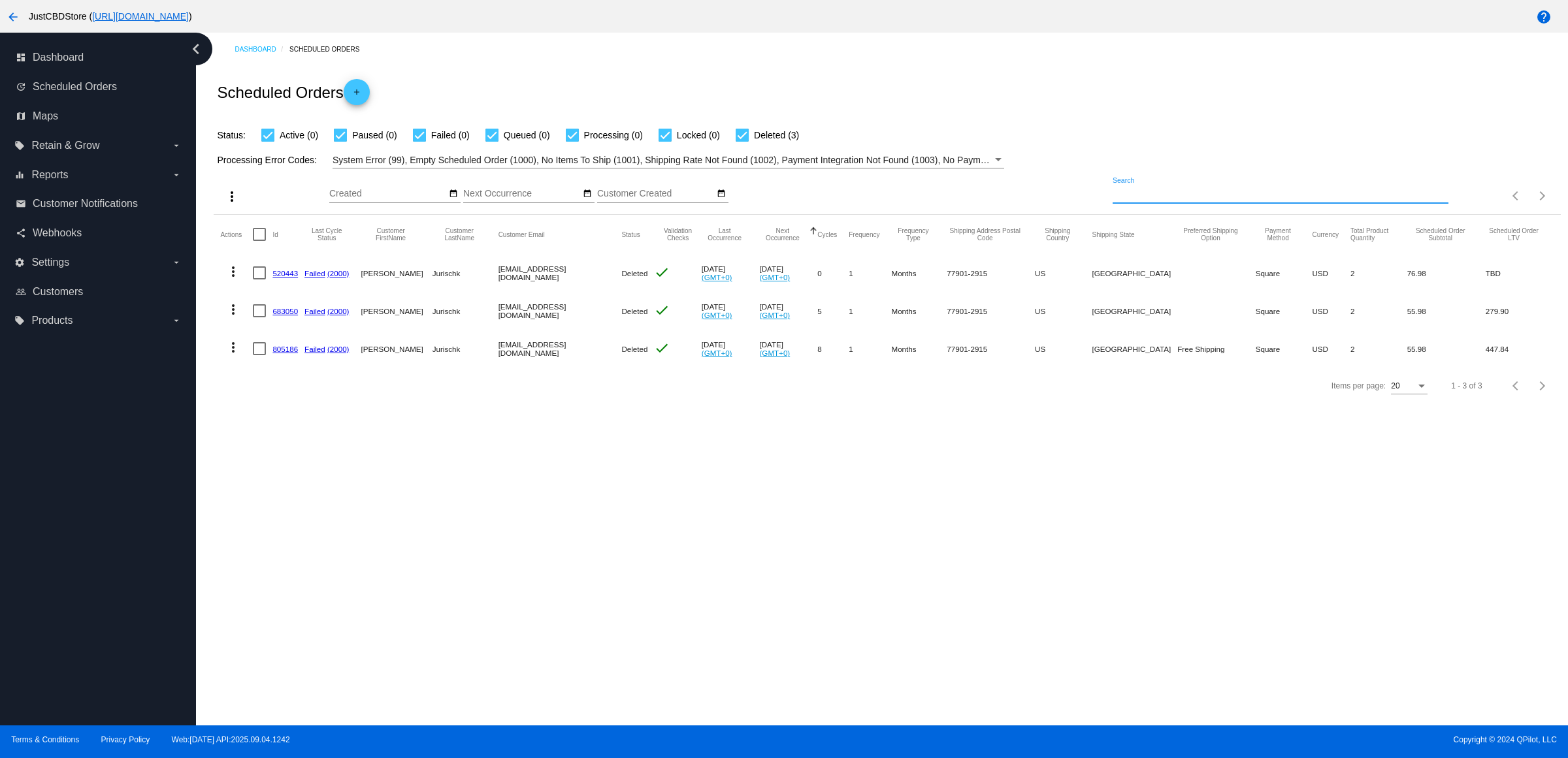
paste input "[EMAIL_ADDRESS][DOMAIN_NAME]"
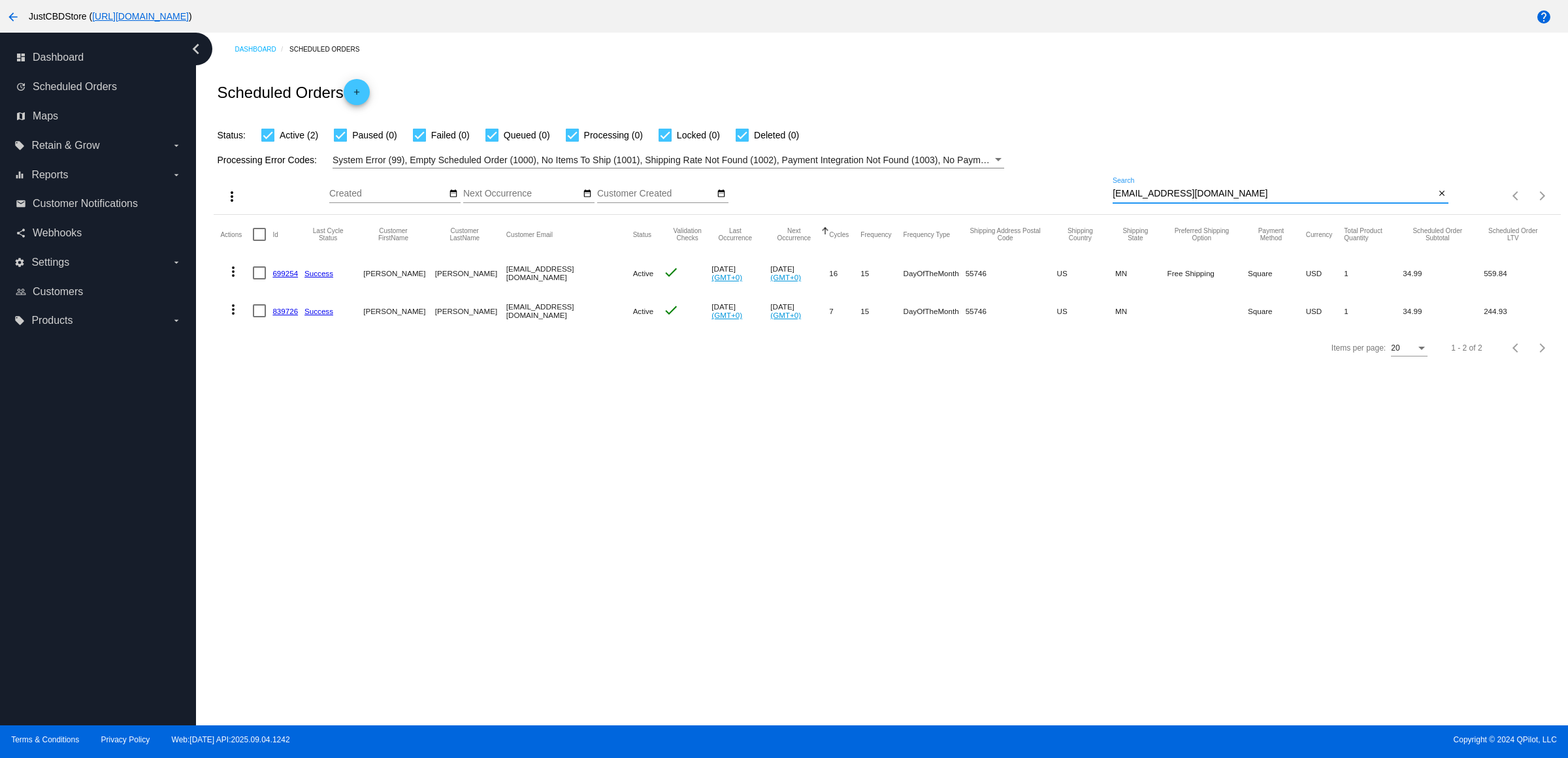
type input "[EMAIL_ADDRESS][DOMAIN_NAME]"
click at [294, 292] on mat-cell "699254" at bounding box center [288, 272] width 32 height 38
click at [294, 291] on mat-cell "699254" at bounding box center [288, 272] width 32 height 38
click at [294, 278] on link "699254" at bounding box center [285, 272] width 26 height 8
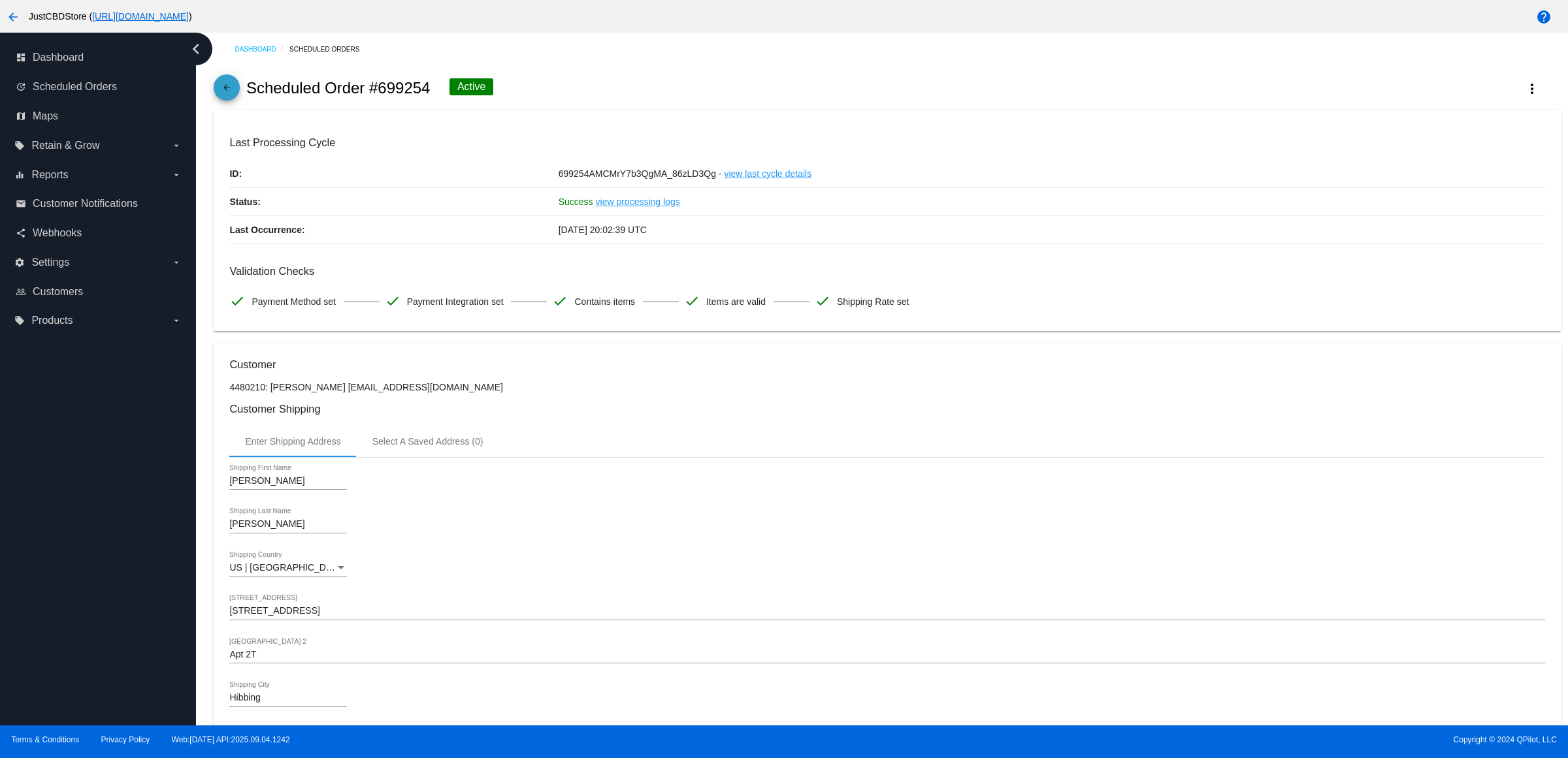
click at [234, 93] on mat-icon "arrow_back" at bounding box center [227, 90] width 16 height 16
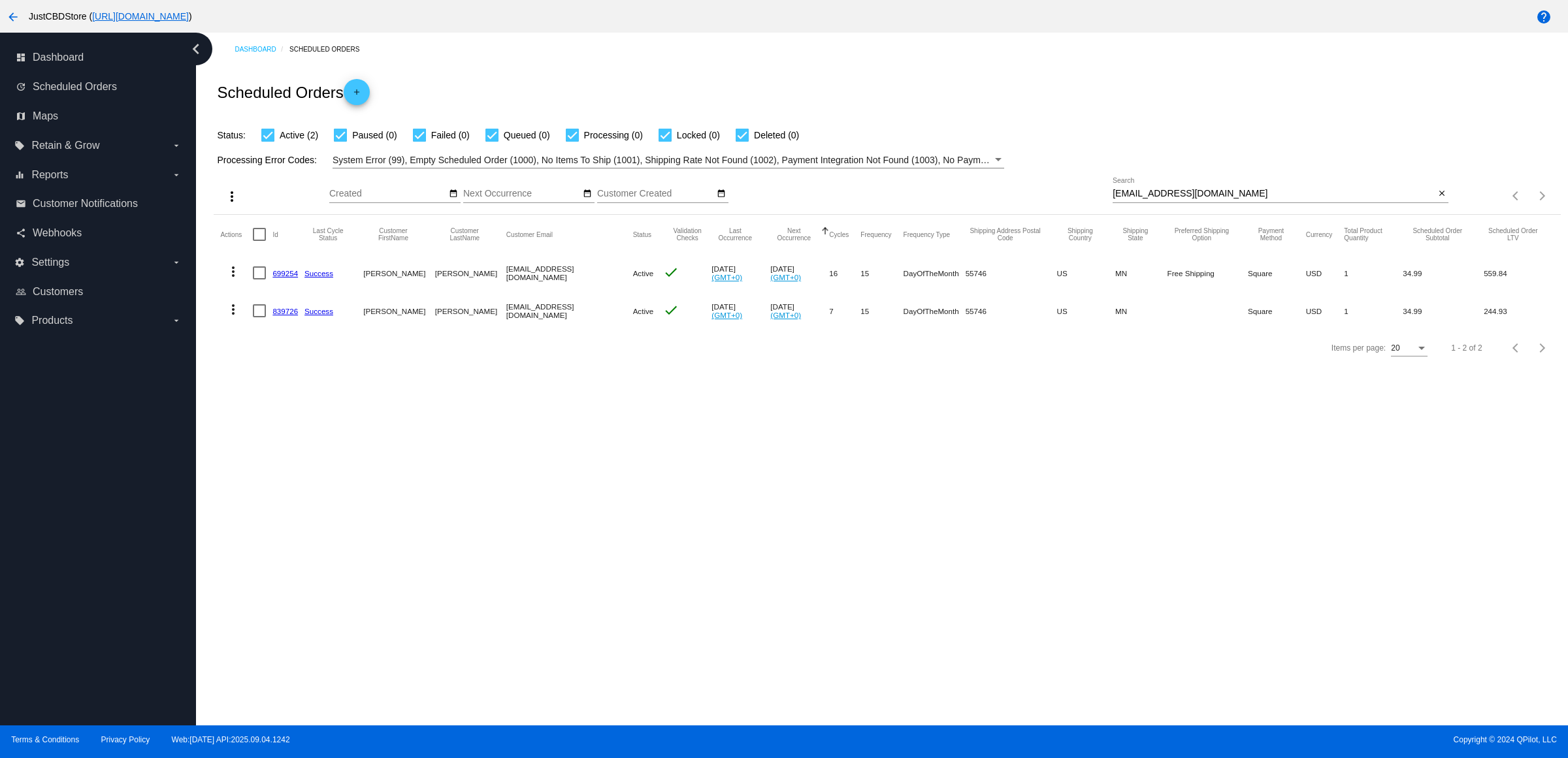
click at [295, 315] on link "839726" at bounding box center [285, 311] width 26 height 8
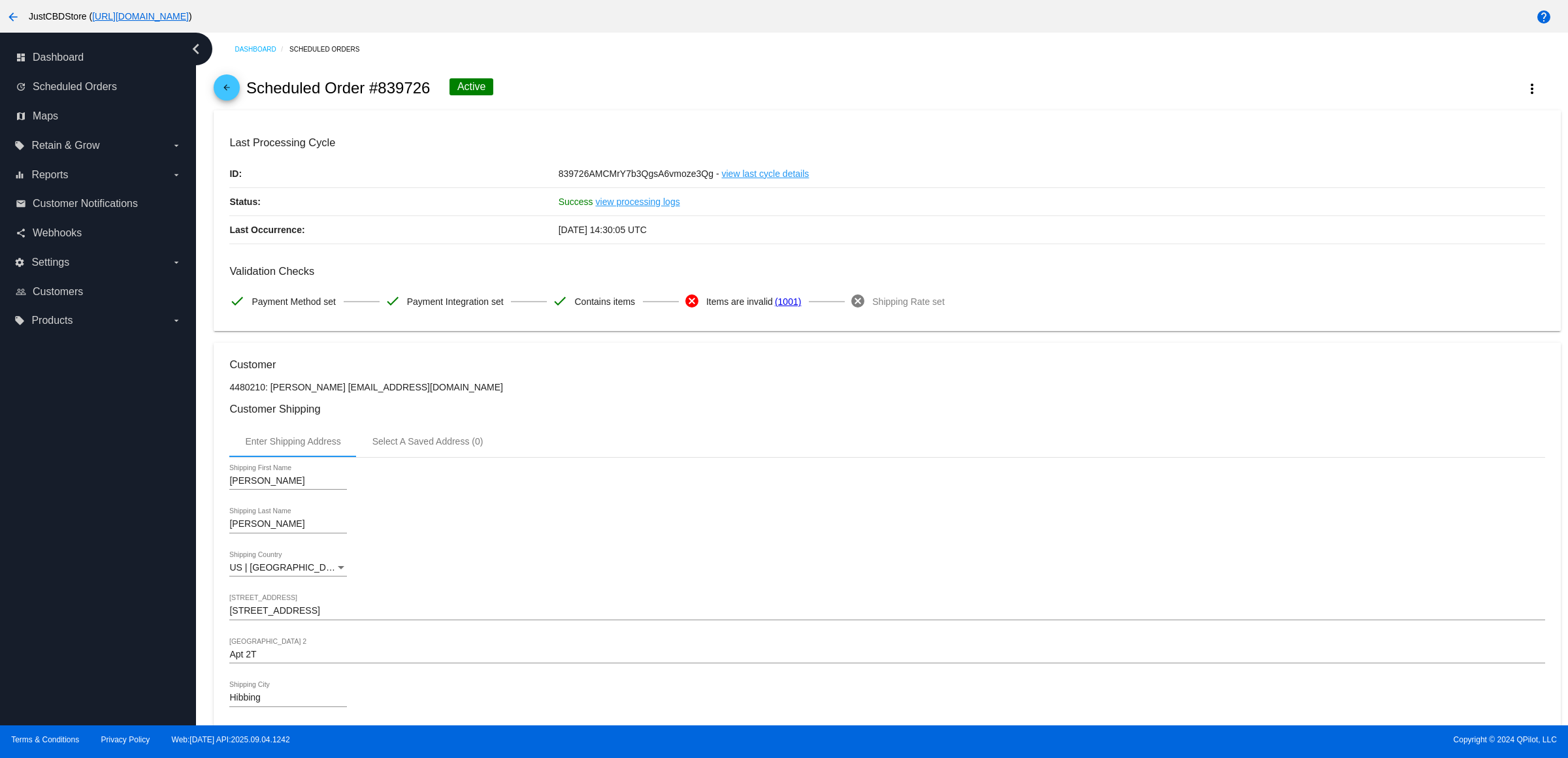
click at [461, 266] on mat-card-content "Last Processing Cycle ID: 839726AMCMrY7b3QgsA6vmoze3Qg - view last cycle detail…" at bounding box center [886, 226] width 1315 height 179
click at [234, 106] on span "arrow_back" at bounding box center [227, 90] width 16 height 32
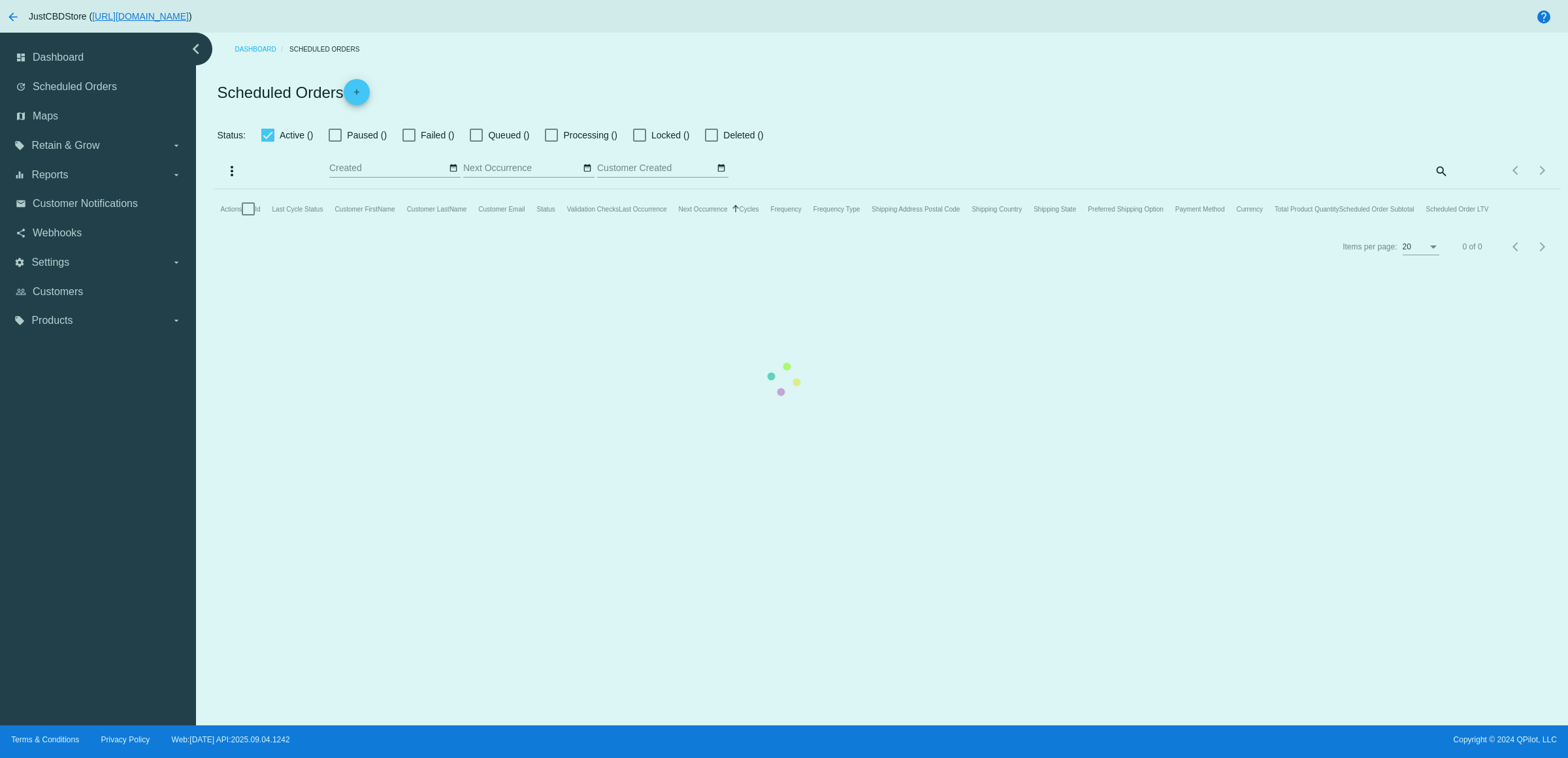
checkbox input "true"
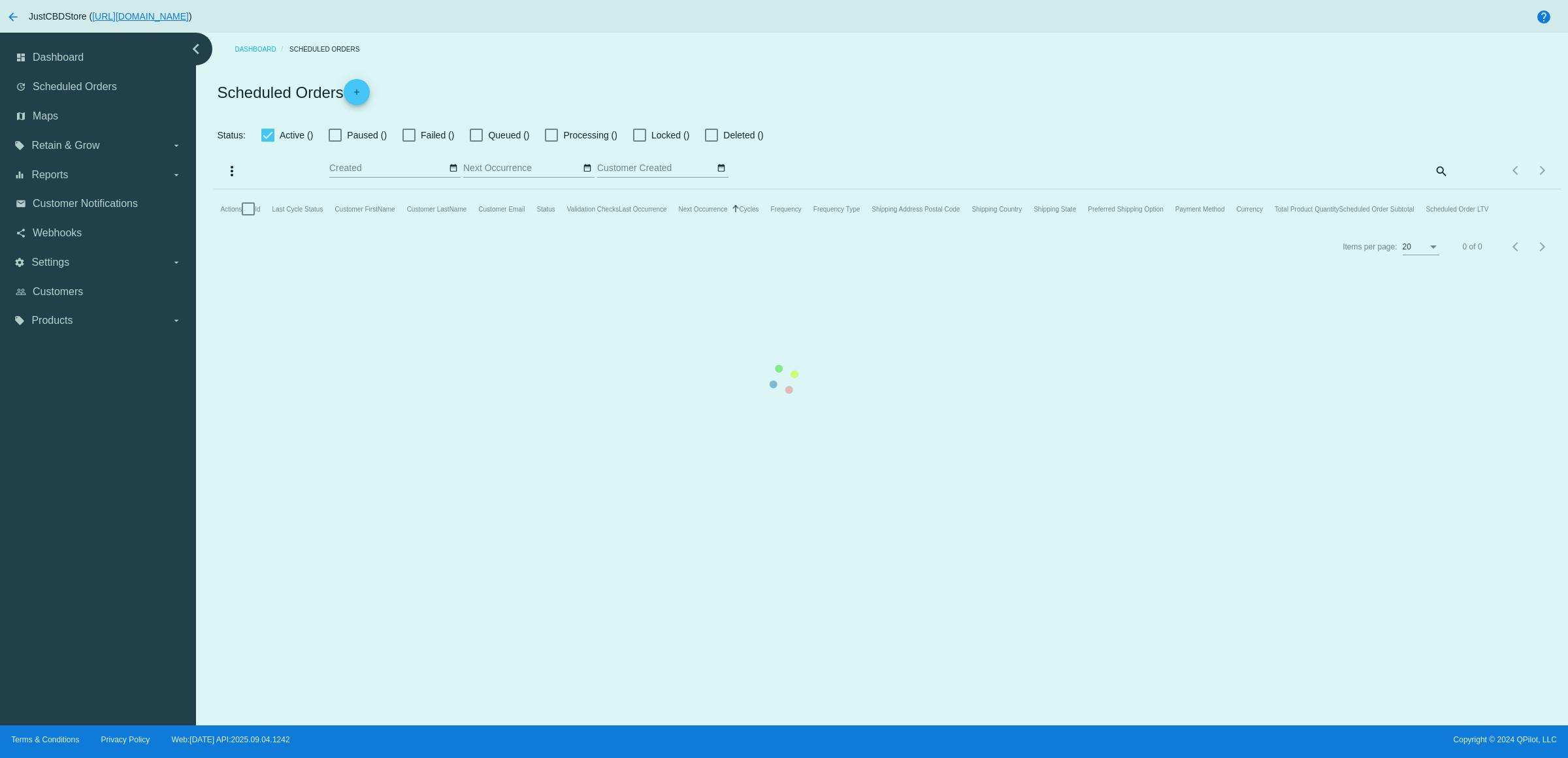
checkbox input "true"
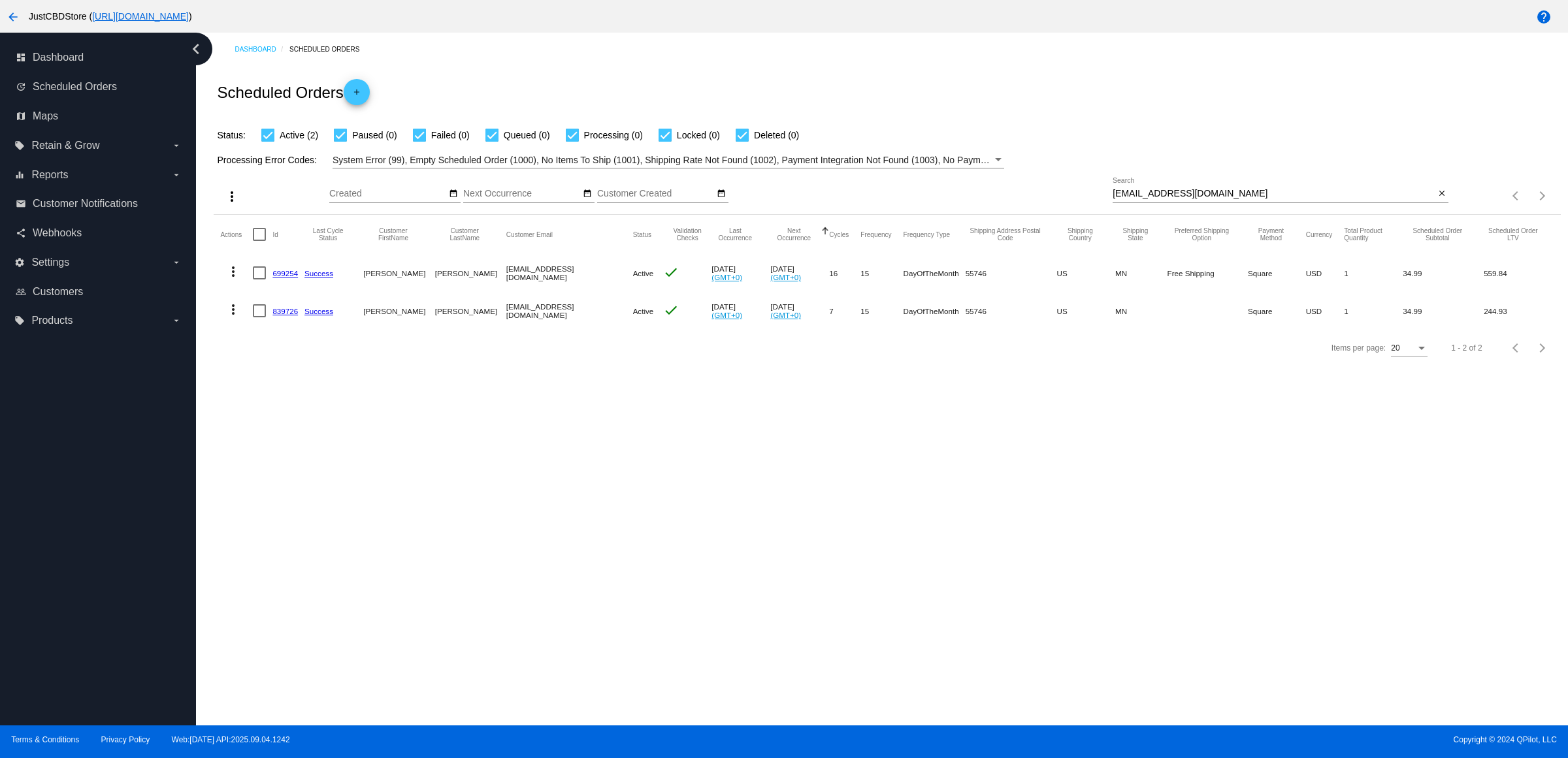
click at [298, 315] on link "839726" at bounding box center [285, 311] width 26 height 8
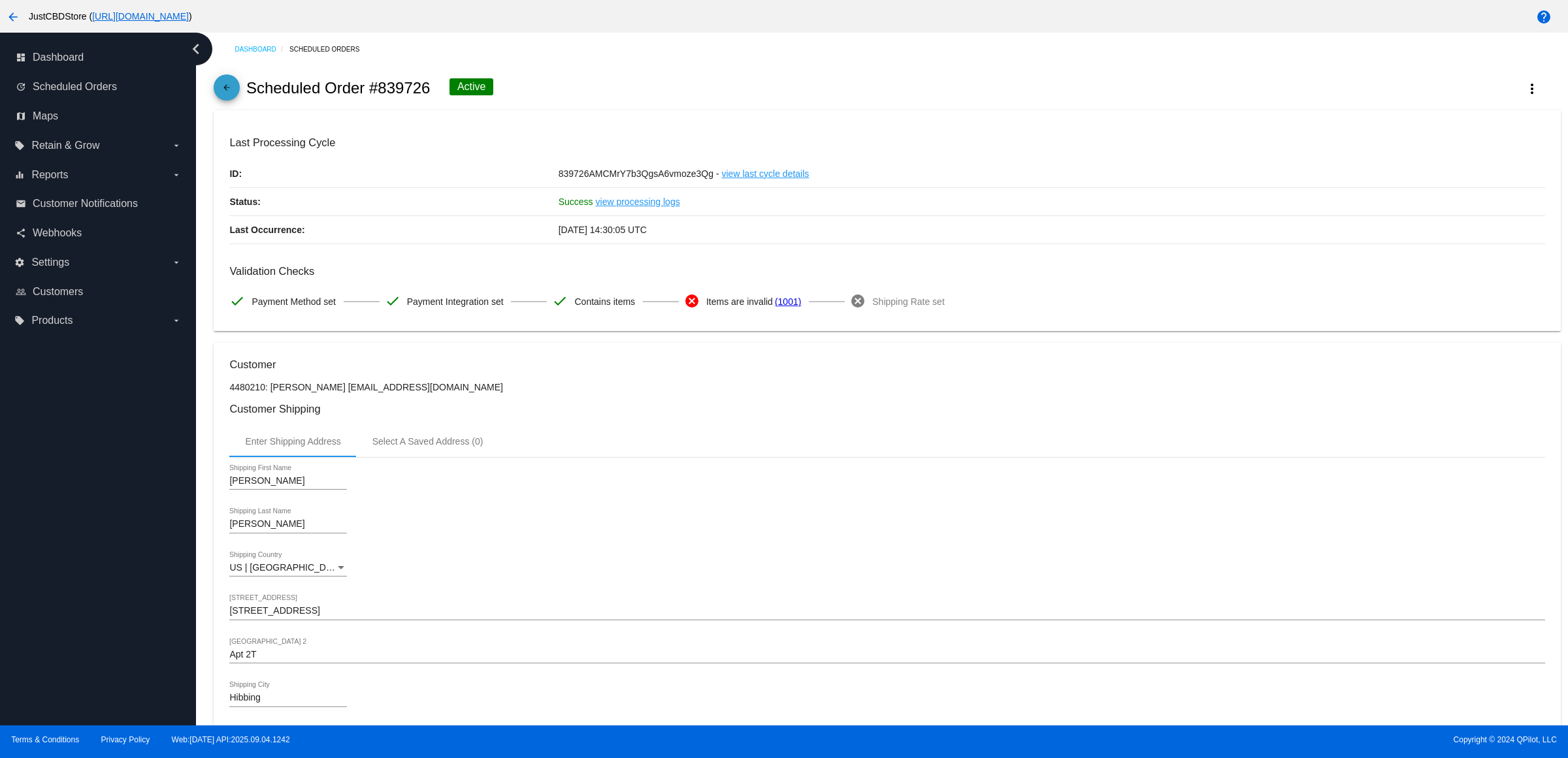
click at [233, 95] on mat-icon "arrow_back" at bounding box center [227, 90] width 16 height 16
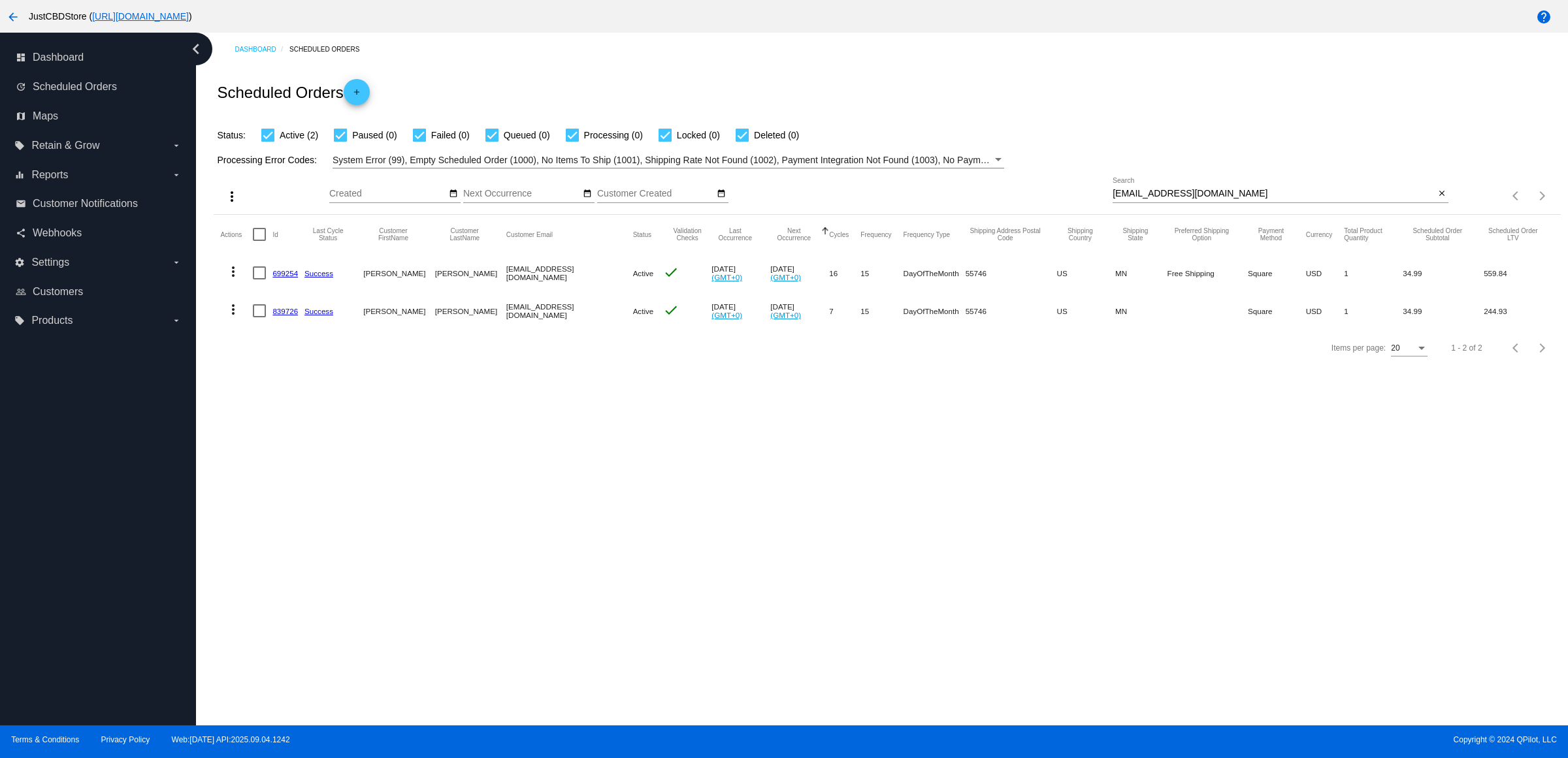
click at [289, 292] on mat-cell "699254" at bounding box center [288, 272] width 32 height 38
click at [298, 278] on link "699254" at bounding box center [285, 272] width 26 height 8
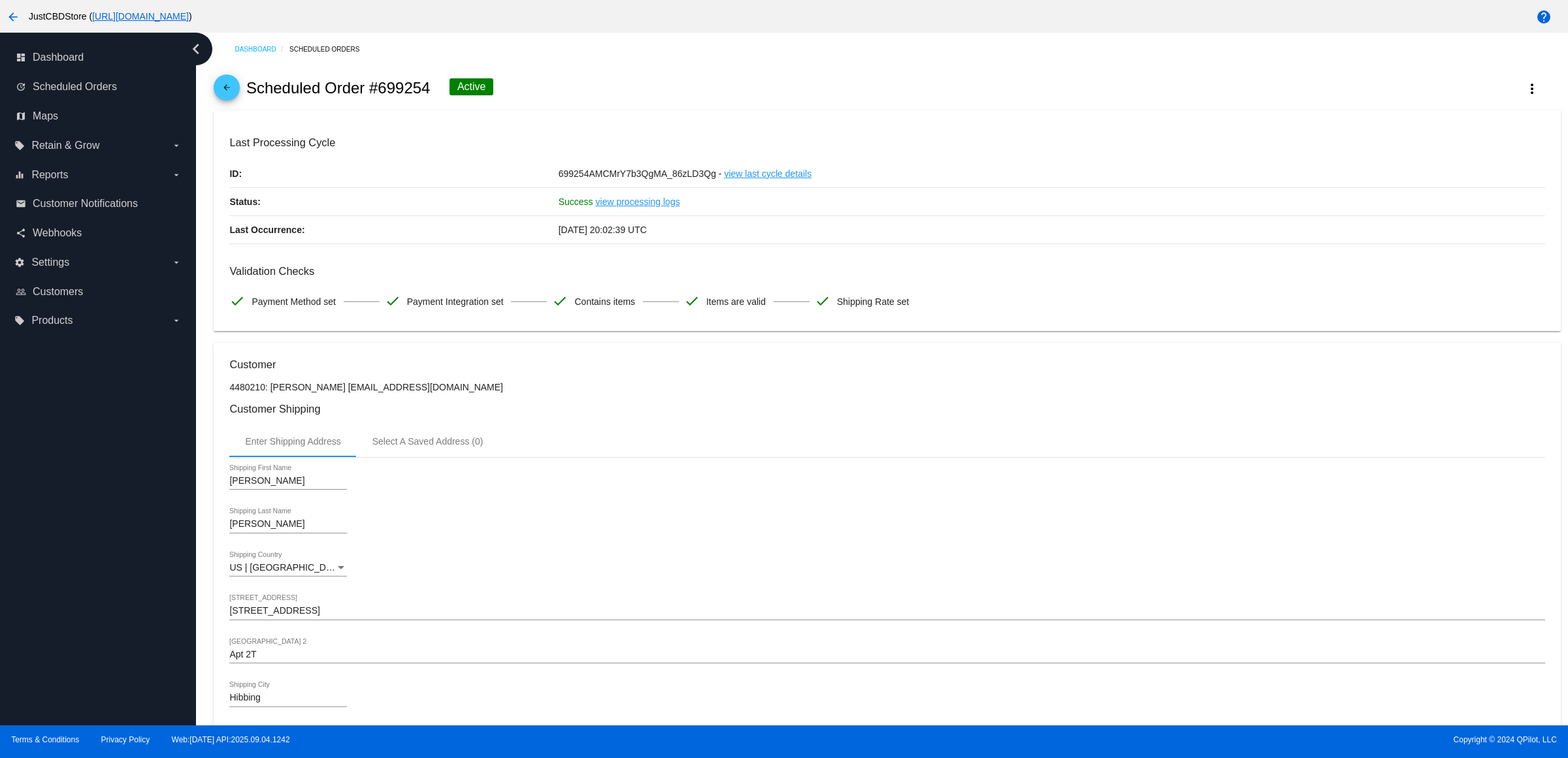
click at [230, 89] on span "arrow_back" at bounding box center [227, 90] width 16 height 32
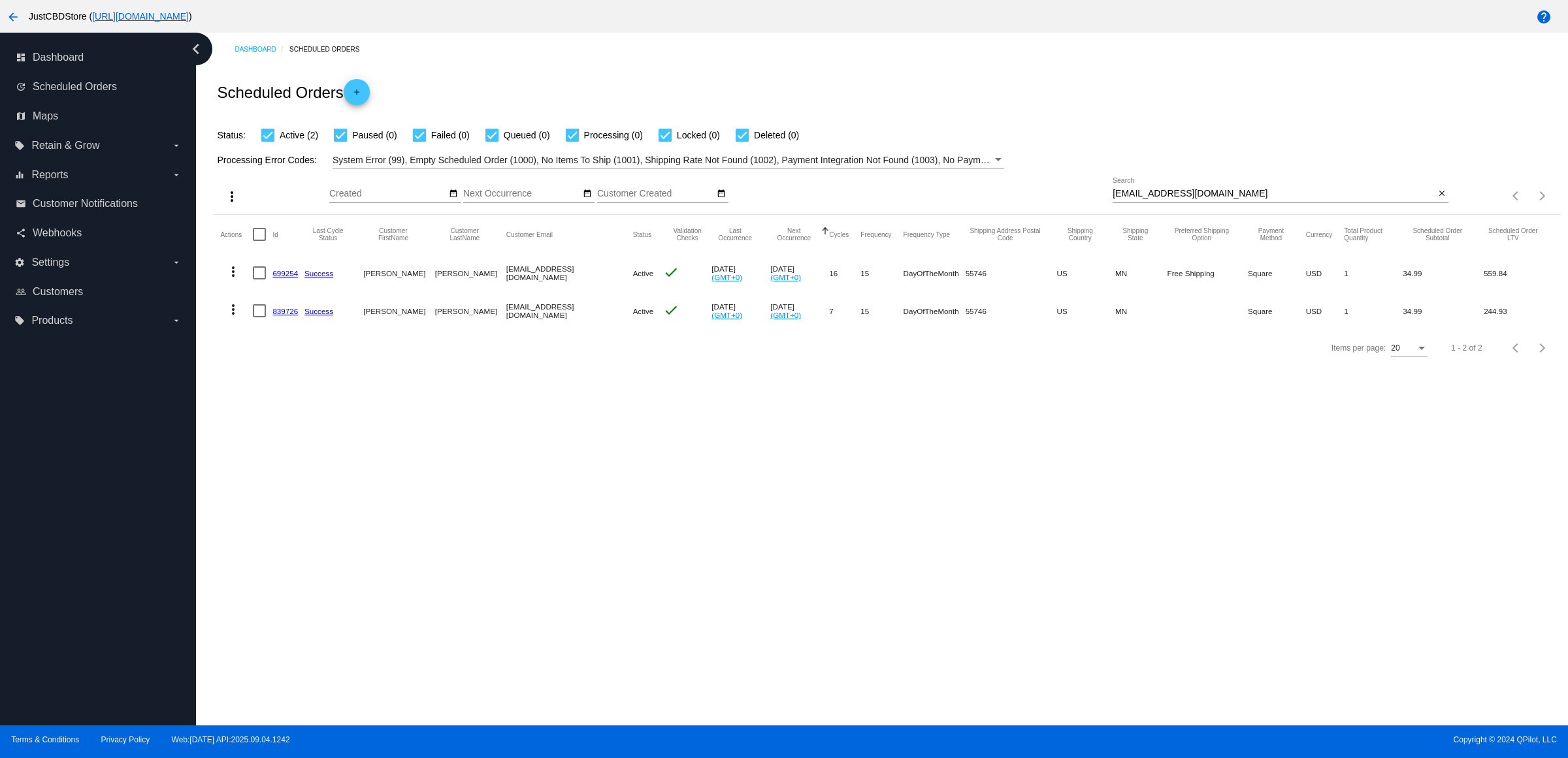
click at [1040, 640] on div "Dashboard Scheduled Orders Scheduled Orders add Status: Active (2) Paused (0) F…" at bounding box center [882, 379] width 1372 height 693
click at [236, 318] on mat-icon "more_vert" at bounding box center [233, 309] width 16 height 16
click at [298, 490] on button "delete Delete" at bounding box center [289, 492] width 130 height 32
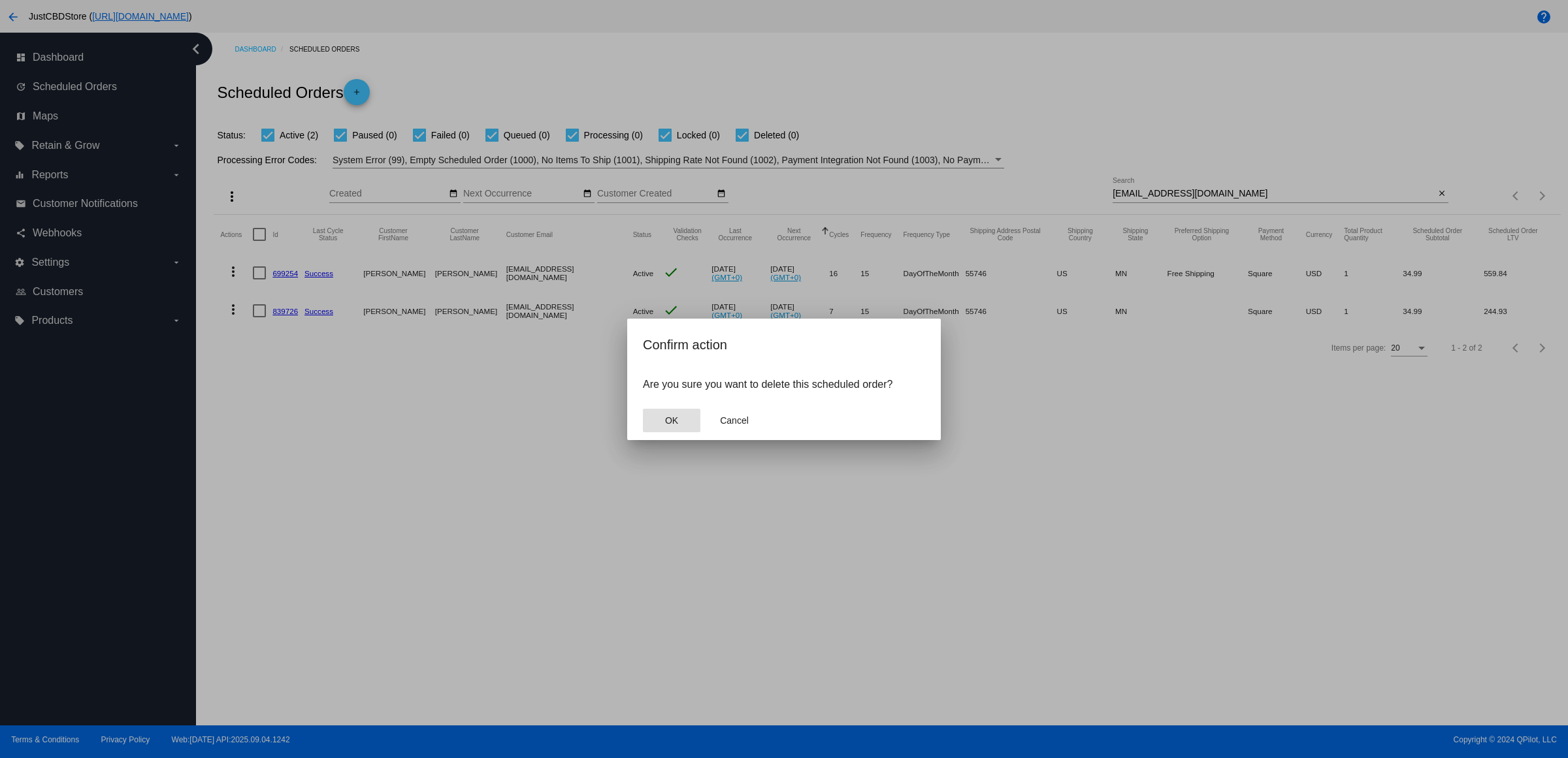
click at [677, 426] on span "OK" at bounding box center [671, 421] width 13 height 11
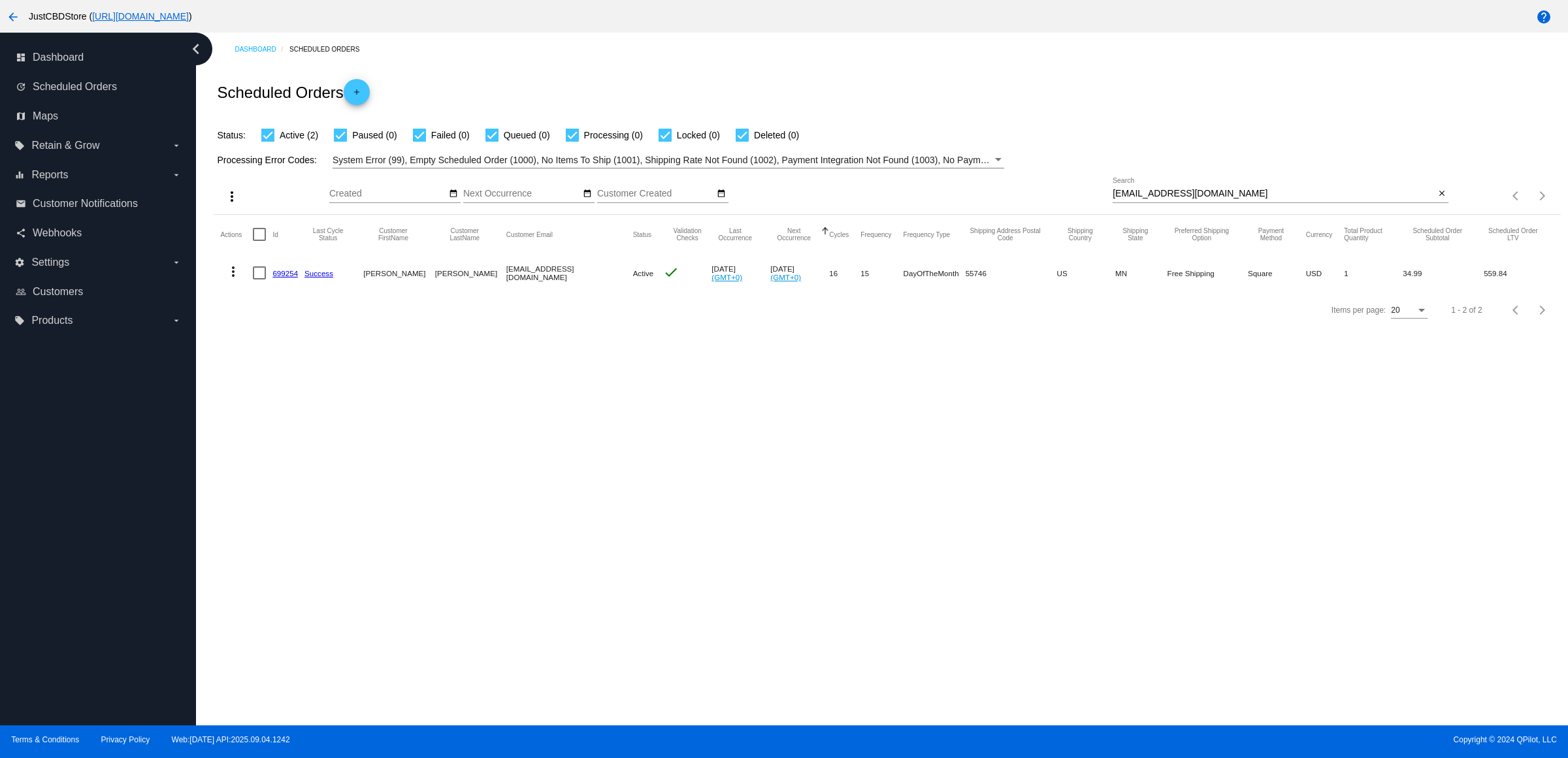
click at [235, 279] on mat-icon "more_vert" at bounding box center [233, 271] width 16 height 16
click at [285, 459] on button "delete Delete" at bounding box center [289, 454] width 130 height 32
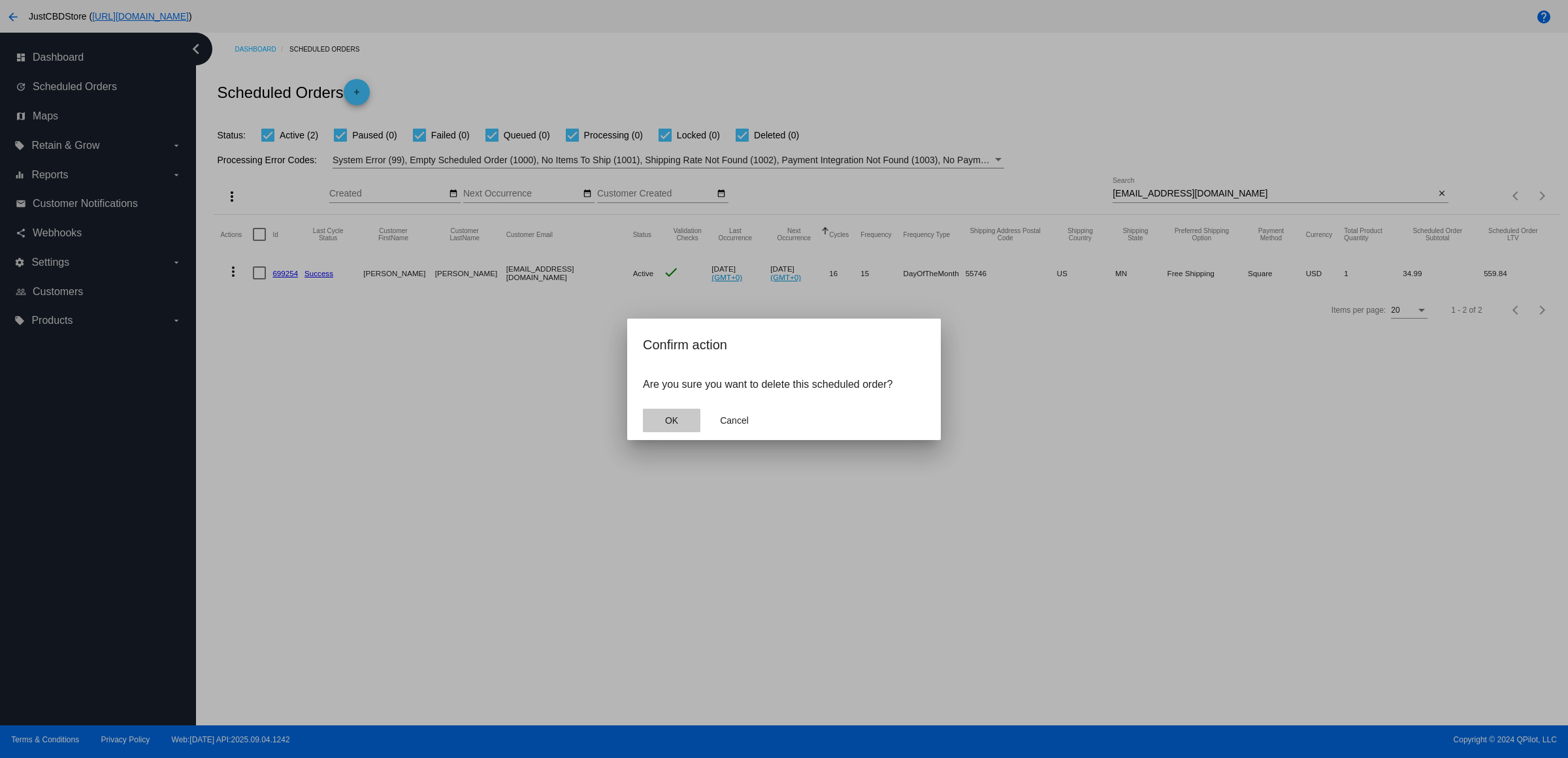
click at [670, 426] on span "OK" at bounding box center [671, 421] width 13 height 11
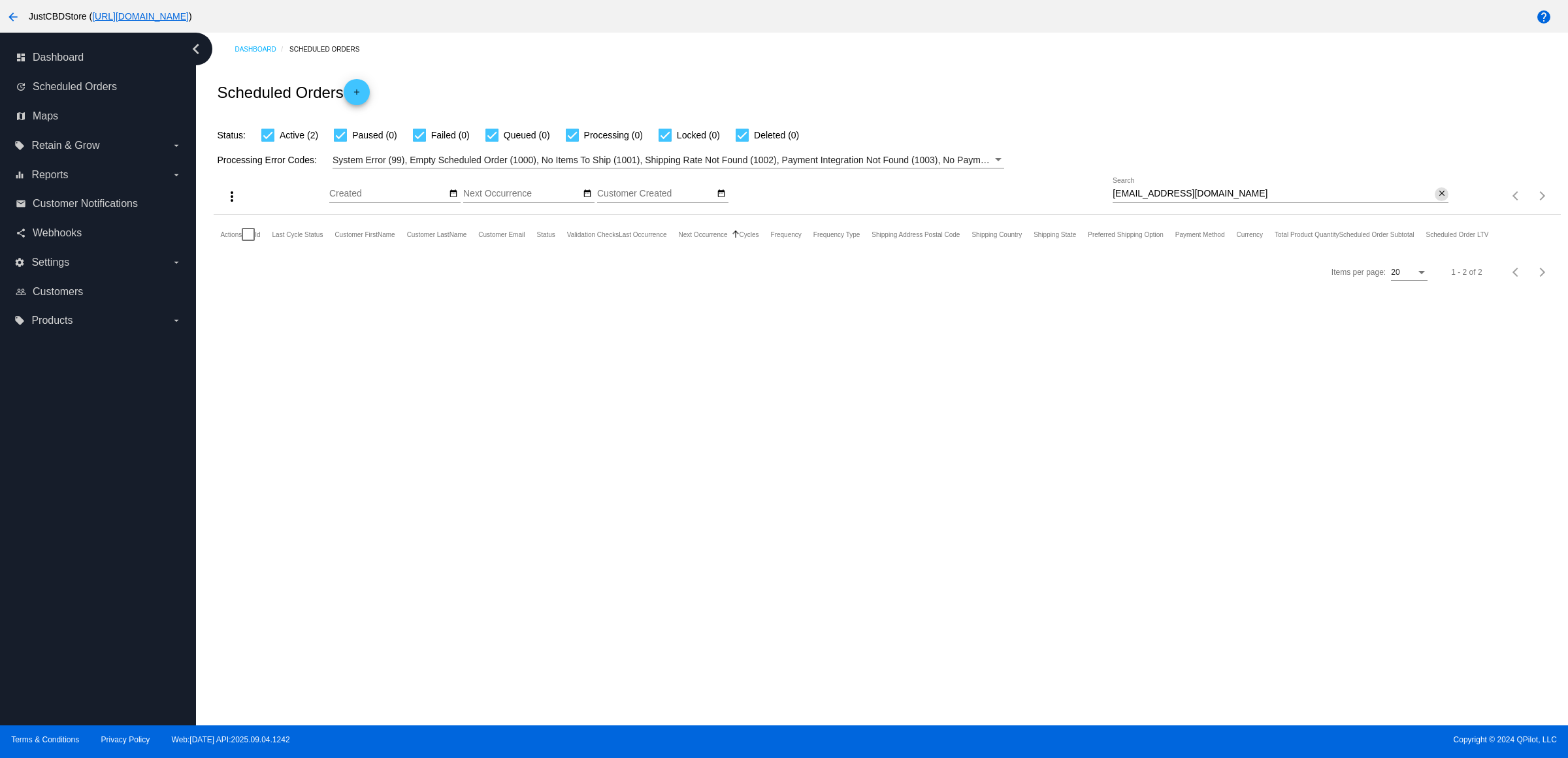
click at [1439, 199] on mat-icon "close" at bounding box center [1441, 194] width 9 height 11
click at [1438, 206] on mat-icon "search" at bounding box center [1440, 196] width 16 height 20
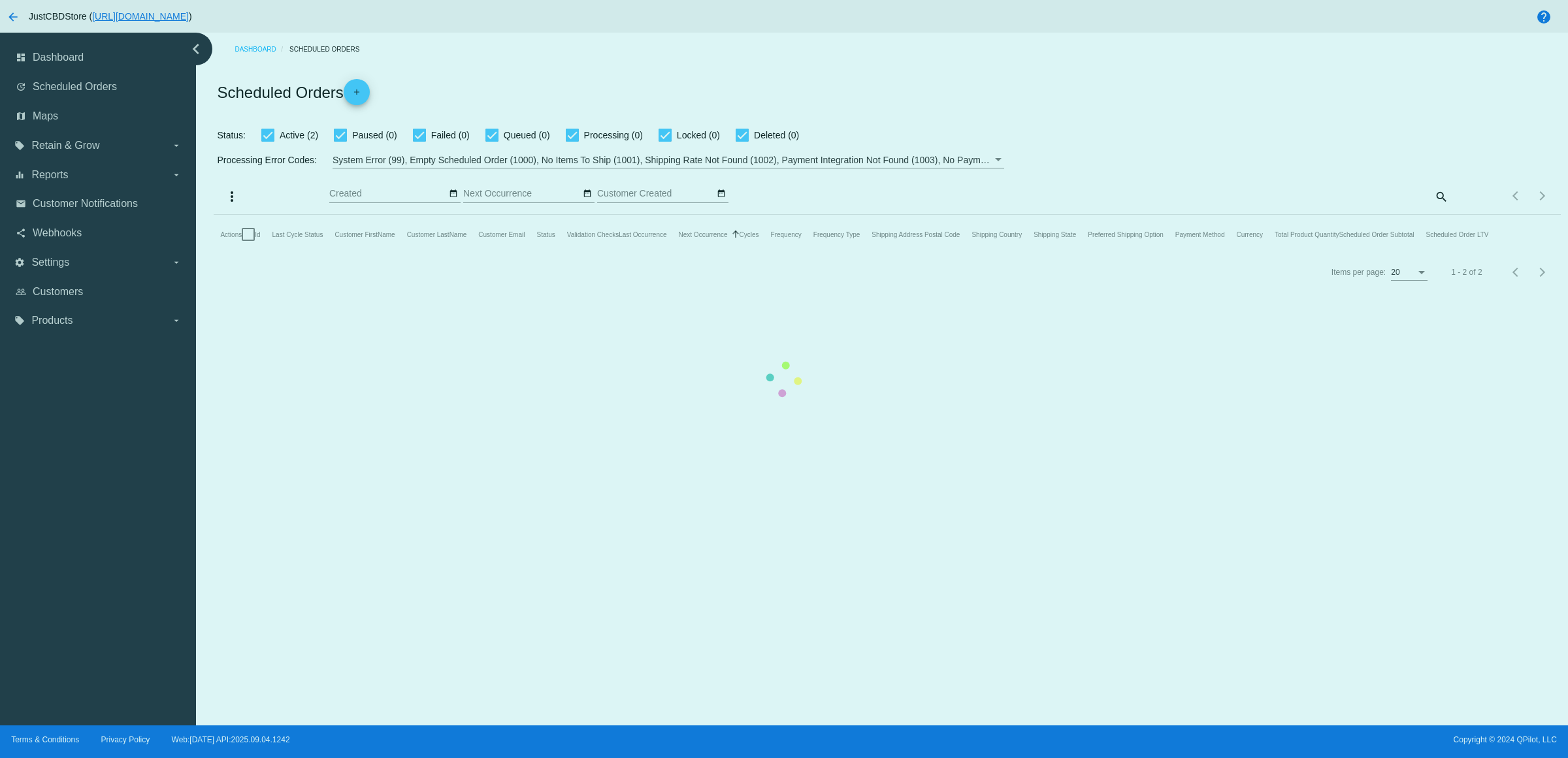
drag, startPoint x: 1393, startPoint y: 205, endPoint x: 1448, endPoint y: 220, distance: 57.0
click at [1448, 220] on mat-table "Actions Id Last Cycle Status Customer FirstName Customer LastName Customer Emai…" at bounding box center [887, 234] width 1347 height 39
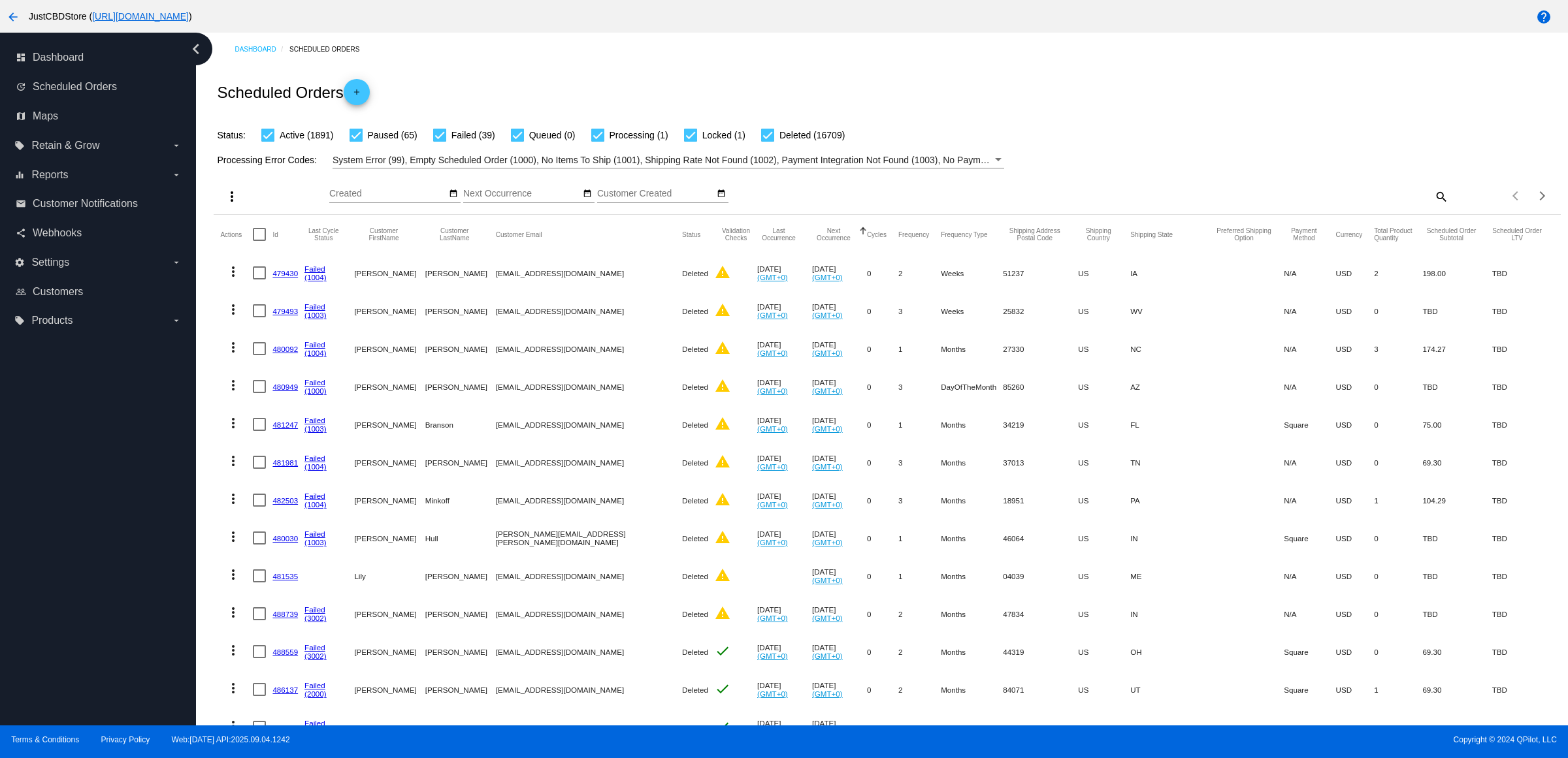
click at [1448, 215] on div "Items per page: 20 1 - 20 of 18705" at bounding box center [1504, 196] width 111 height 37
click at [1432, 206] on mat-icon "search" at bounding box center [1440, 196] width 16 height 20
click at [1429, 199] on input "Search" at bounding box center [1280, 194] width 336 height 11
paste input "[PERSON_NAME][EMAIL_ADDRESS][PERSON_NAME][DOMAIN_NAME]"
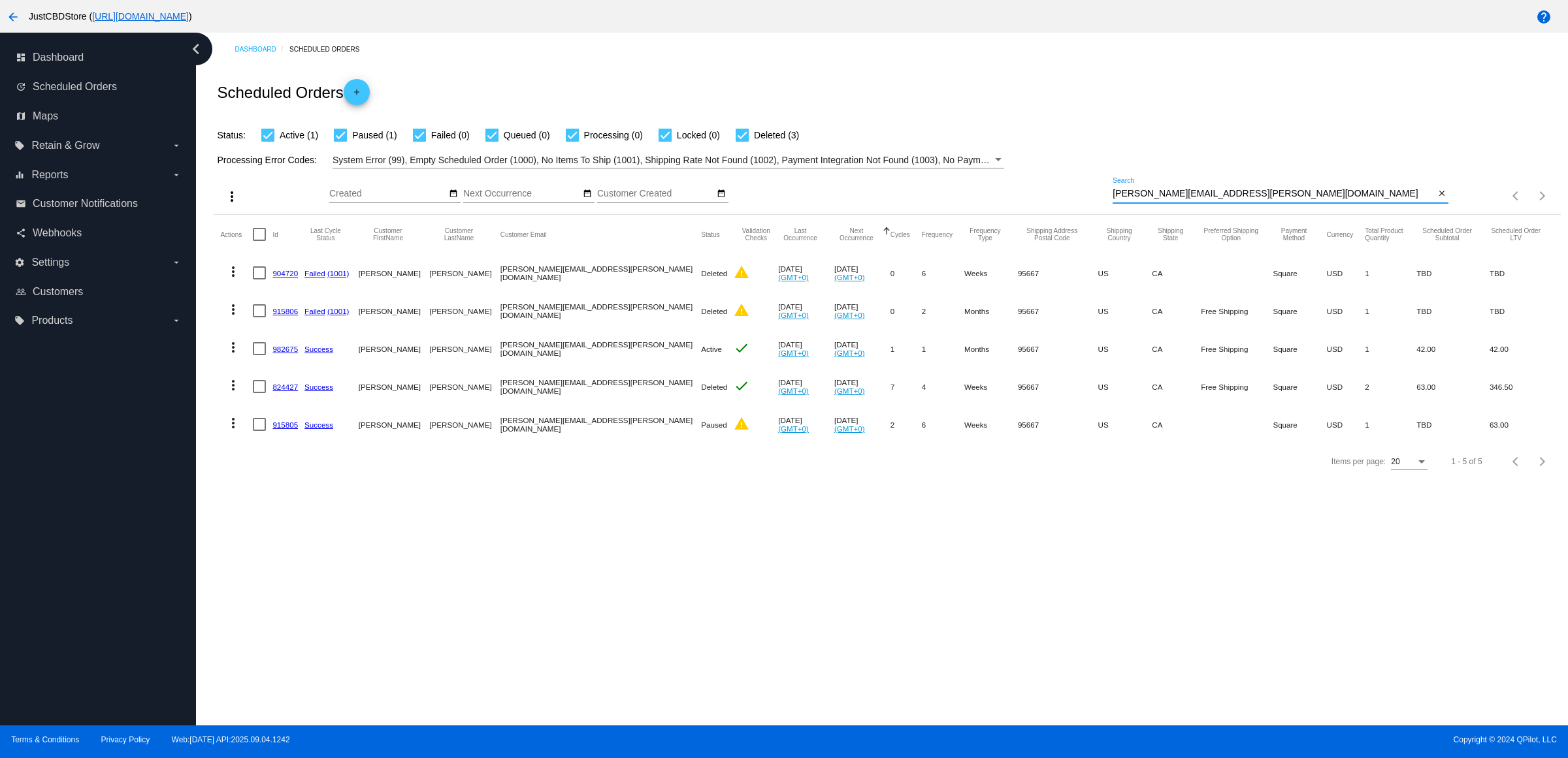
type input "[PERSON_NAME][EMAIL_ADDRESS][PERSON_NAME][DOMAIN_NAME]"
click at [289, 353] on link "982675" at bounding box center [285, 349] width 26 height 8
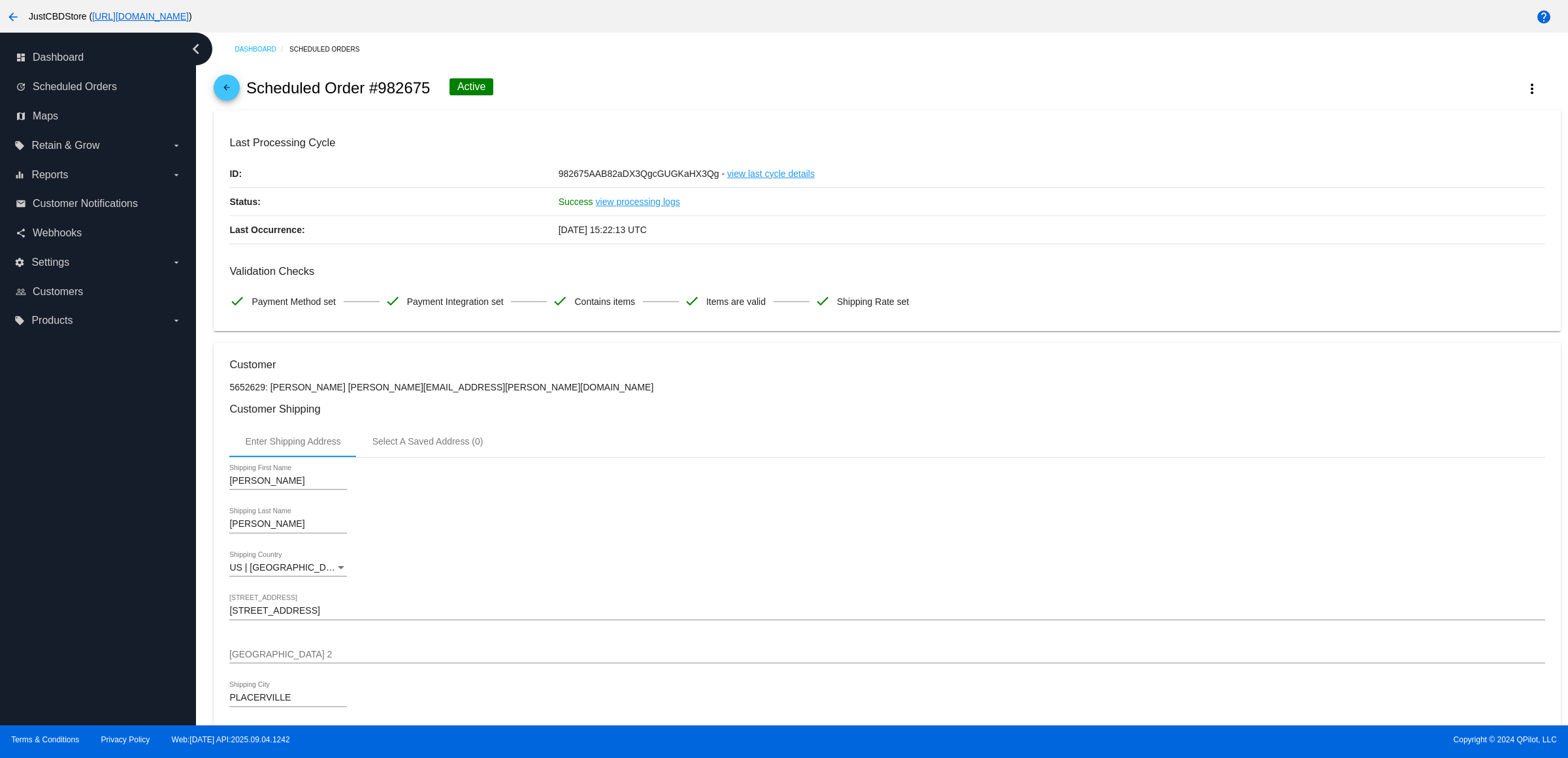
click at [229, 93] on mat-icon "arrow_back" at bounding box center [227, 90] width 16 height 16
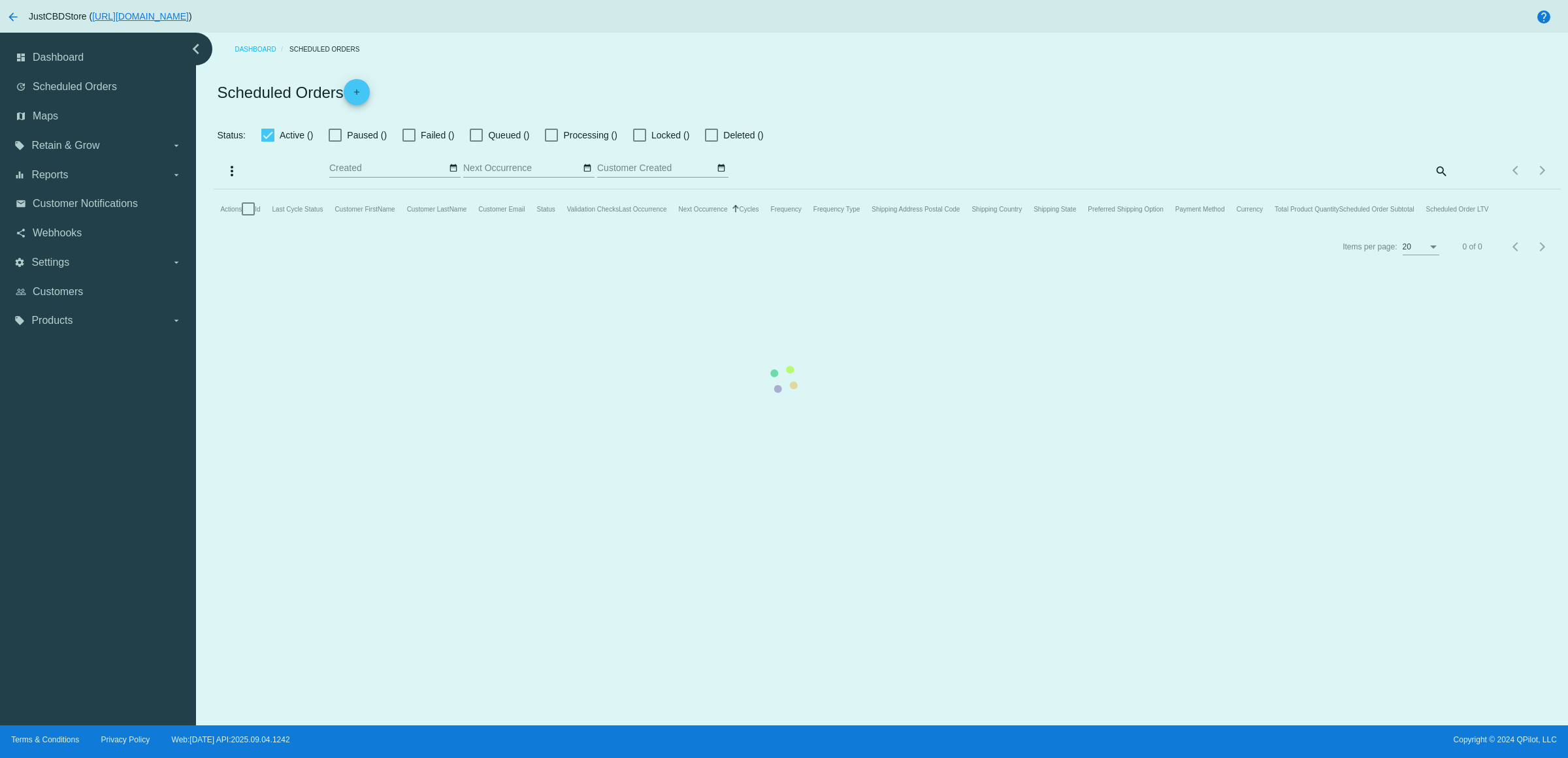
checkbox input "true"
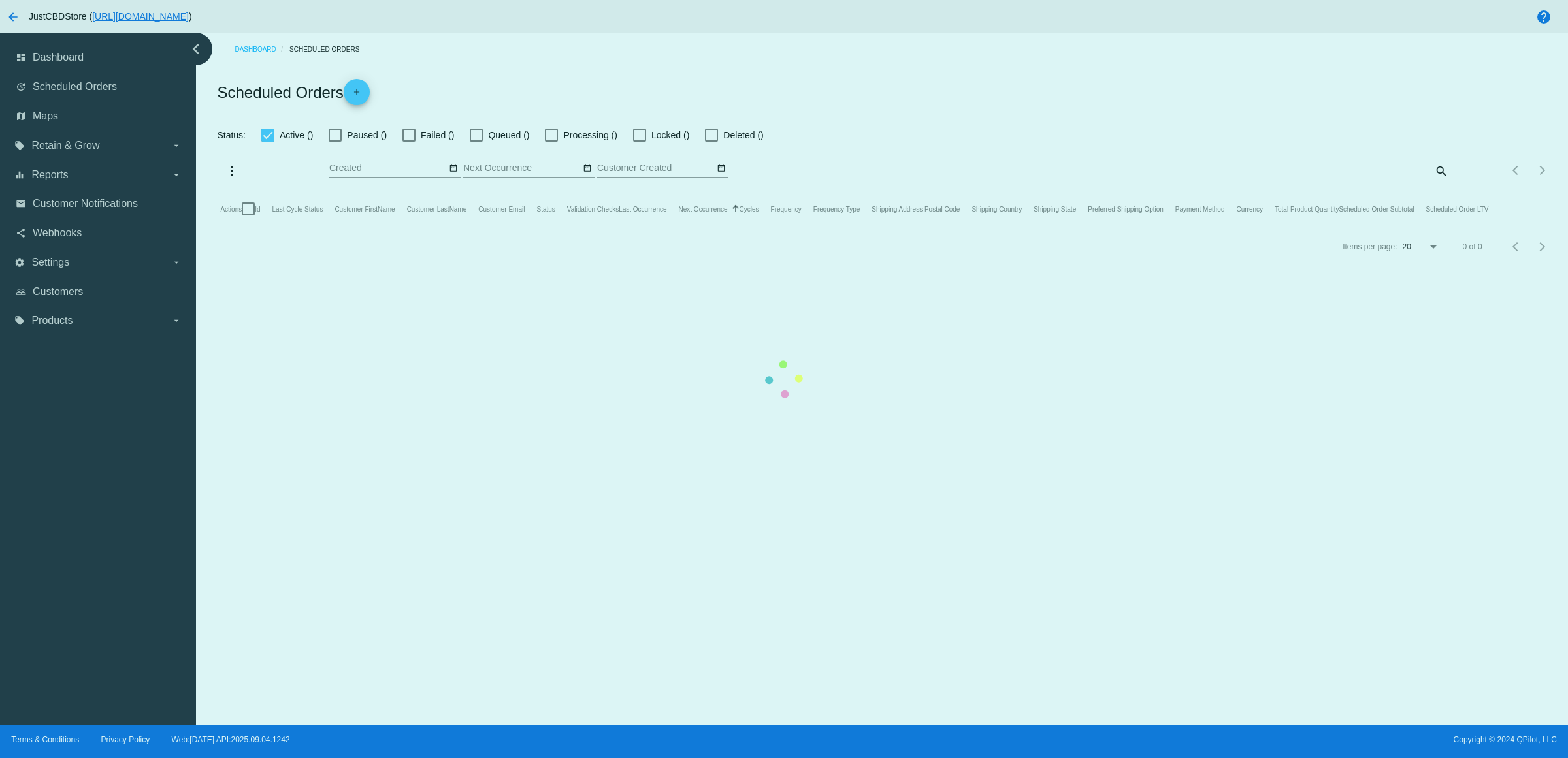
checkbox input "true"
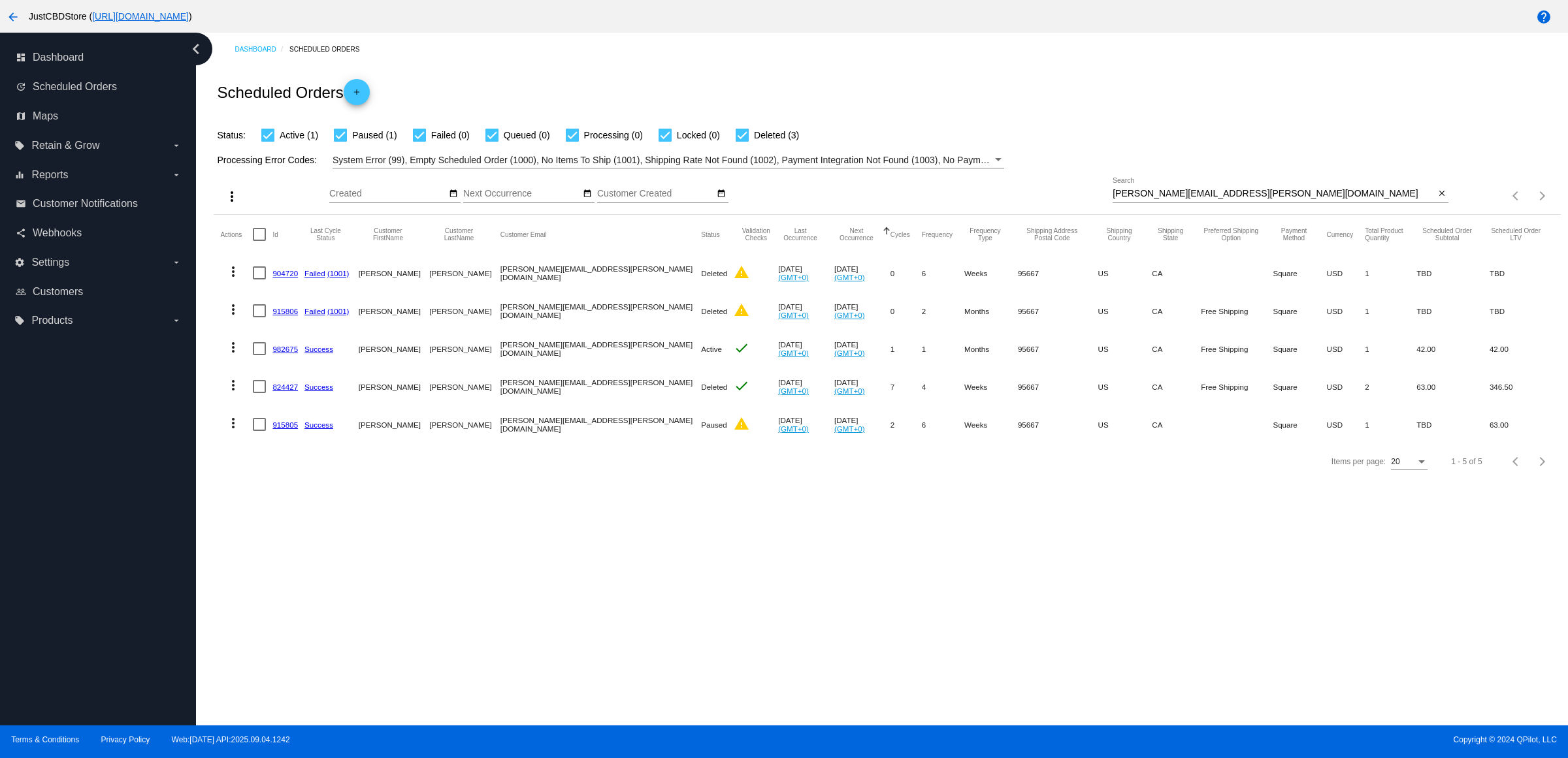
click at [237, 355] on mat-icon "more_vert" at bounding box center [233, 347] width 16 height 16
click at [315, 520] on button "delete Delete" at bounding box center [289, 530] width 130 height 32
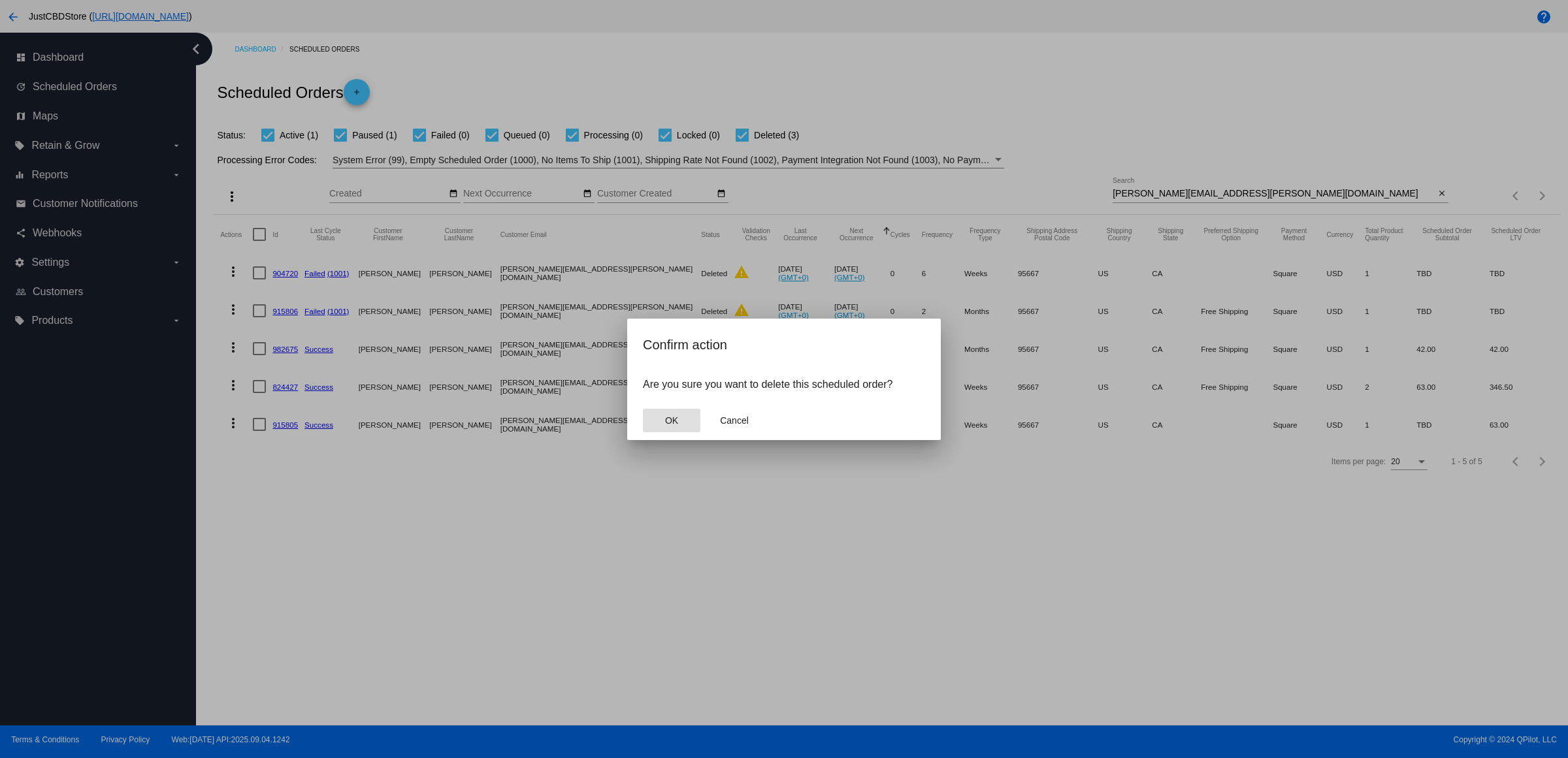
click at [683, 431] on button "OK" at bounding box center [672, 420] width 57 height 23
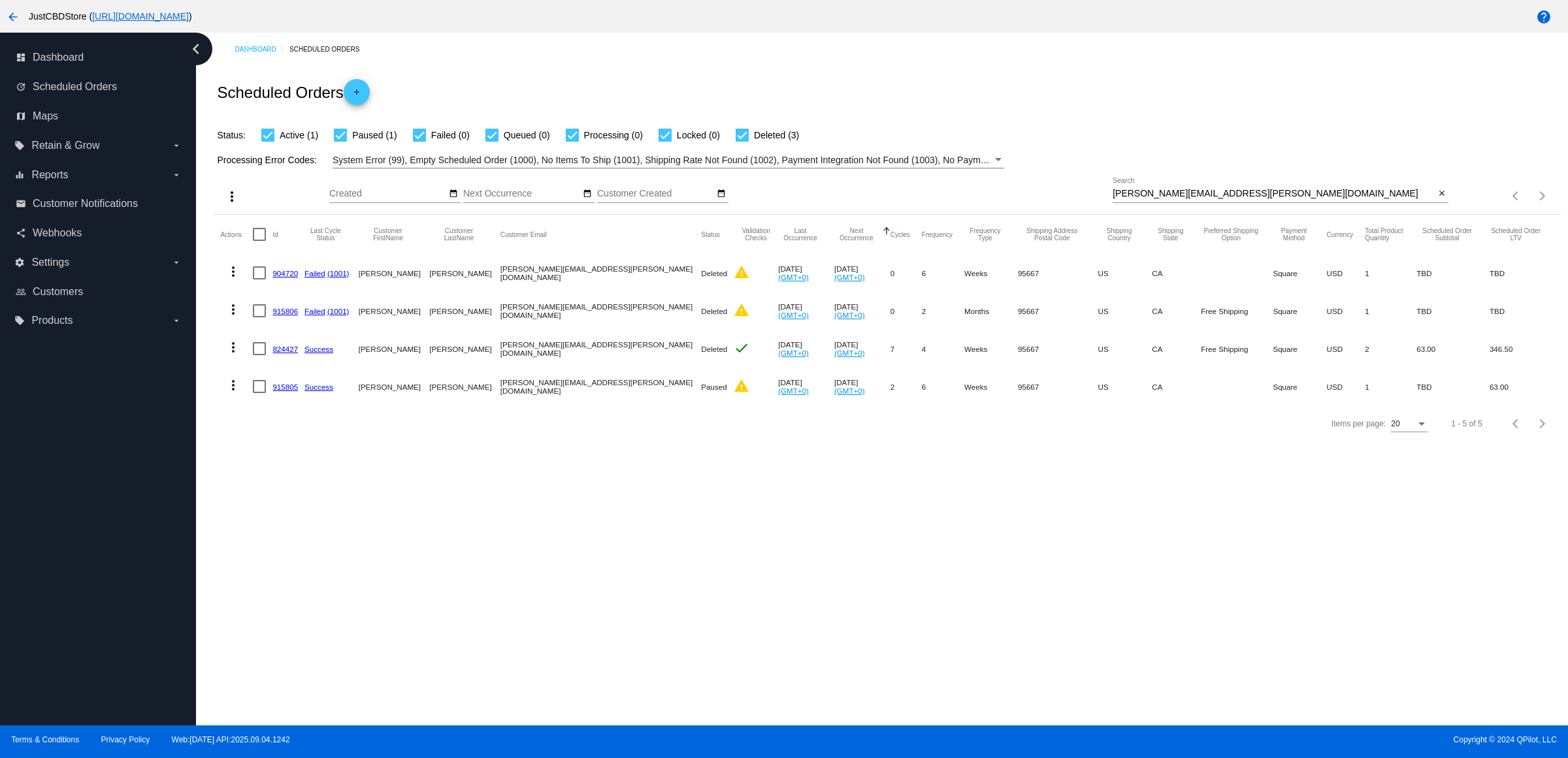
click at [241, 393] on mat-icon "more_vert" at bounding box center [233, 385] width 16 height 16
click at [289, 586] on button "delete Delete" at bounding box center [289, 599] width 130 height 32
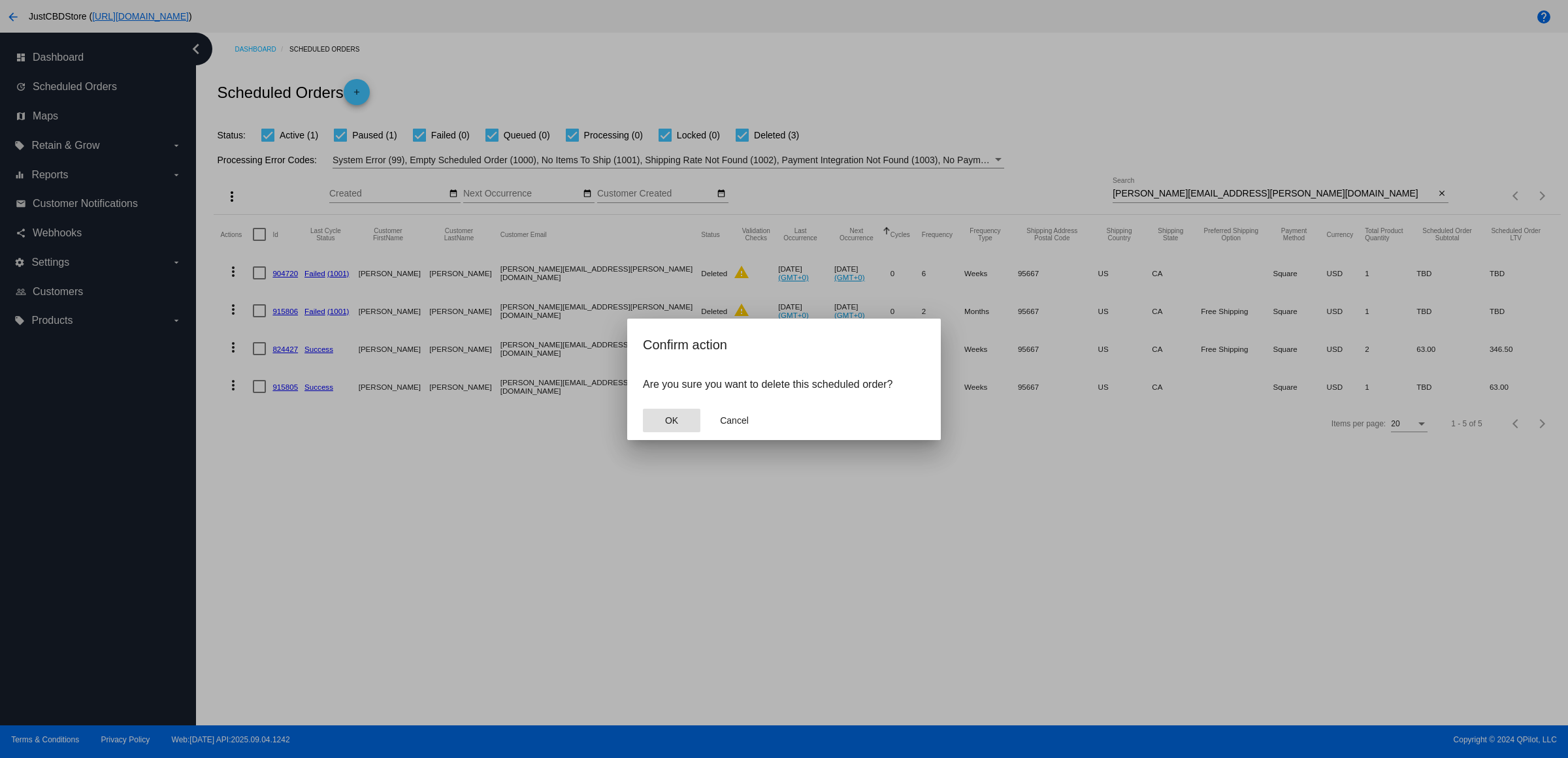
click at [682, 432] on button "OK" at bounding box center [672, 420] width 57 height 23
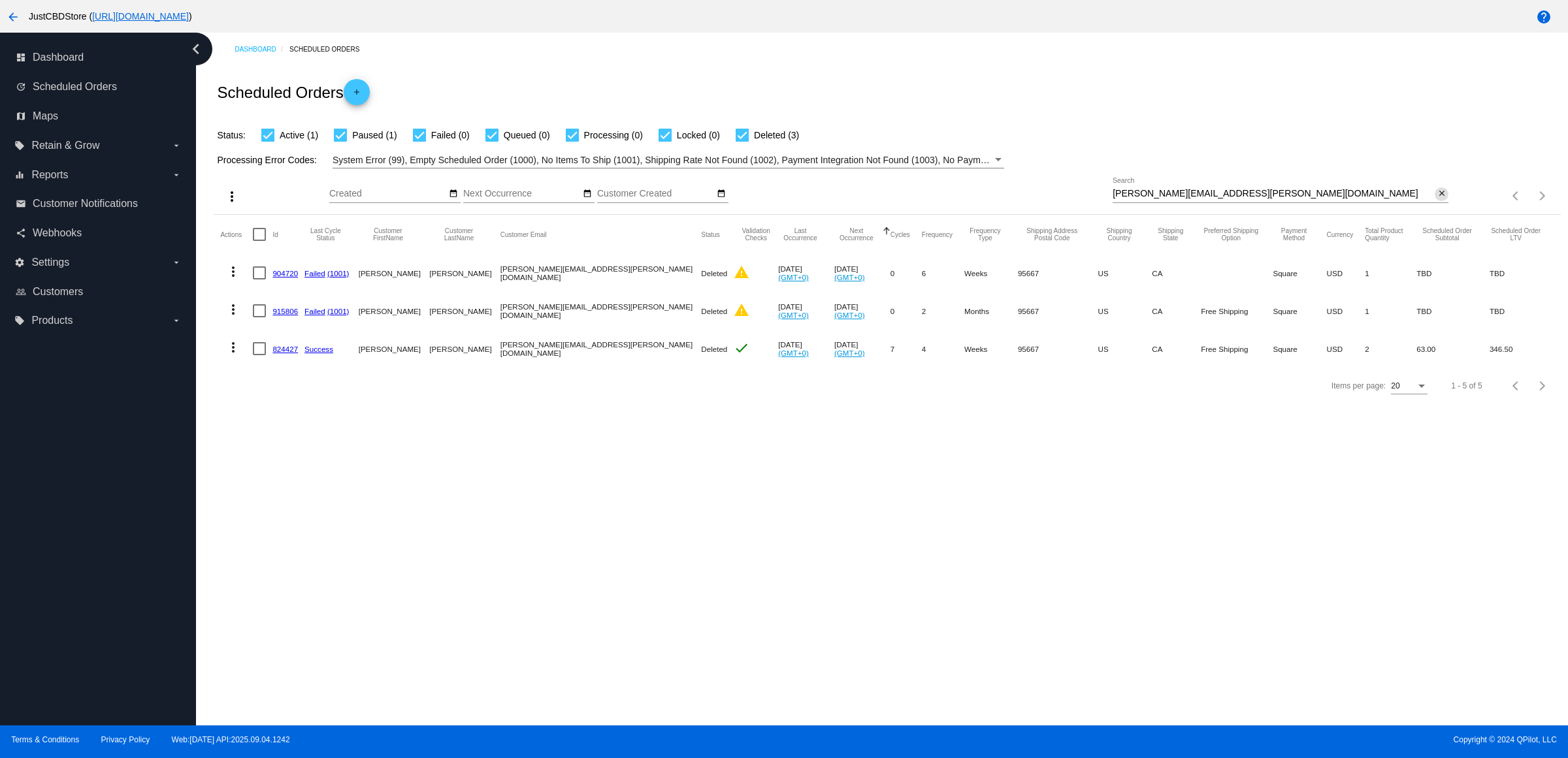
click at [1438, 199] on mat-icon "close" at bounding box center [1441, 194] width 9 height 11
click at [1438, 206] on mat-icon "search" at bounding box center [1440, 196] width 16 height 20
click at [1438, 199] on input "Search" at bounding box center [1280, 194] width 336 height 11
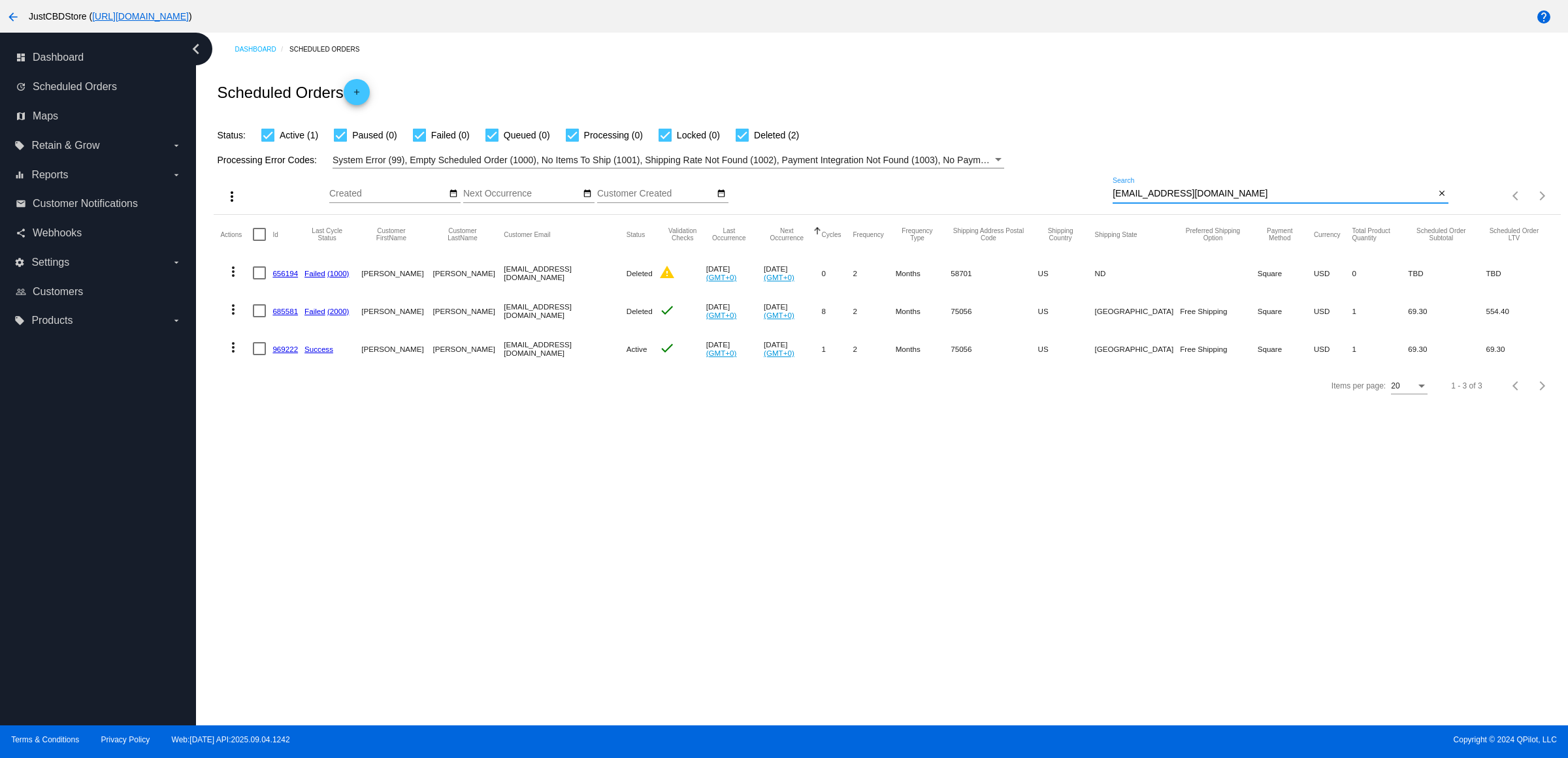
type input "[EMAIL_ADDRESS][DOMAIN_NAME]"
click at [461, 543] on div "Dashboard Scheduled Orders Scheduled Orders add Status: Active (1) Paused (0) F…" at bounding box center [882, 379] width 1372 height 693
click at [239, 355] on mat-icon "more_vert" at bounding box center [233, 347] width 16 height 16
click at [498, 504] on div at bounding box center [784, 379] width 1568 height 758
click at [239, 355] on mat-icon "more_vert" at bounding box center [233, 347] width 16 height 16
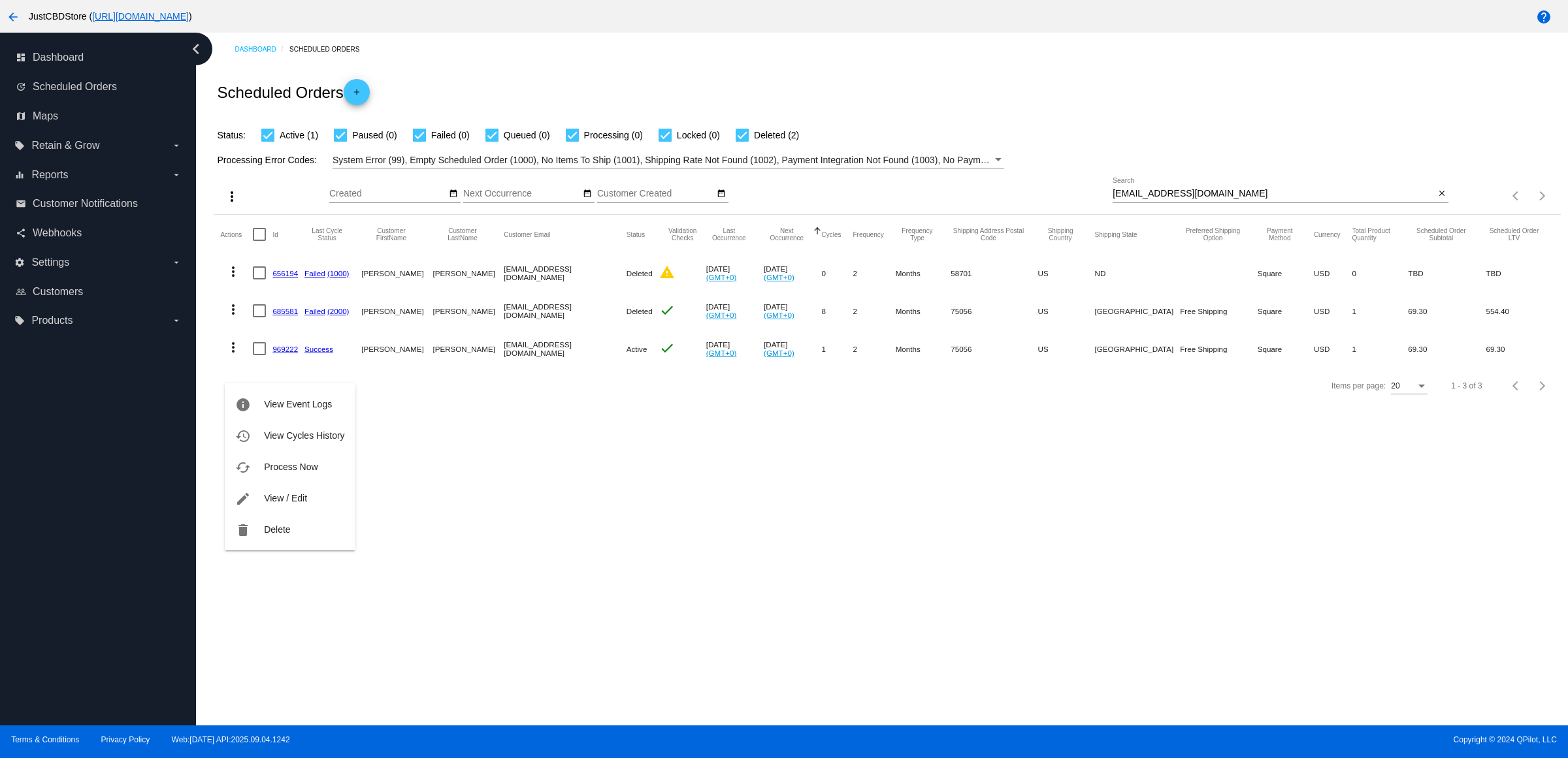
click at [592, 511] on div at bounding box center [784, 379] width 1568 height 758
click at [241, 355] on mat-icon "more_vert" at bounding box center [233, 347] width 16 height 16
click at [611, 481] on div at bounding box center [784, 379] width 1568 height 758
click at [239, 355] on mat-icon "more_vert" at bounding box center [233, 347] width 16 height 16
click at [293, 531] on button "delete Delete" at bounding box center [289, 530] width 130 height 32
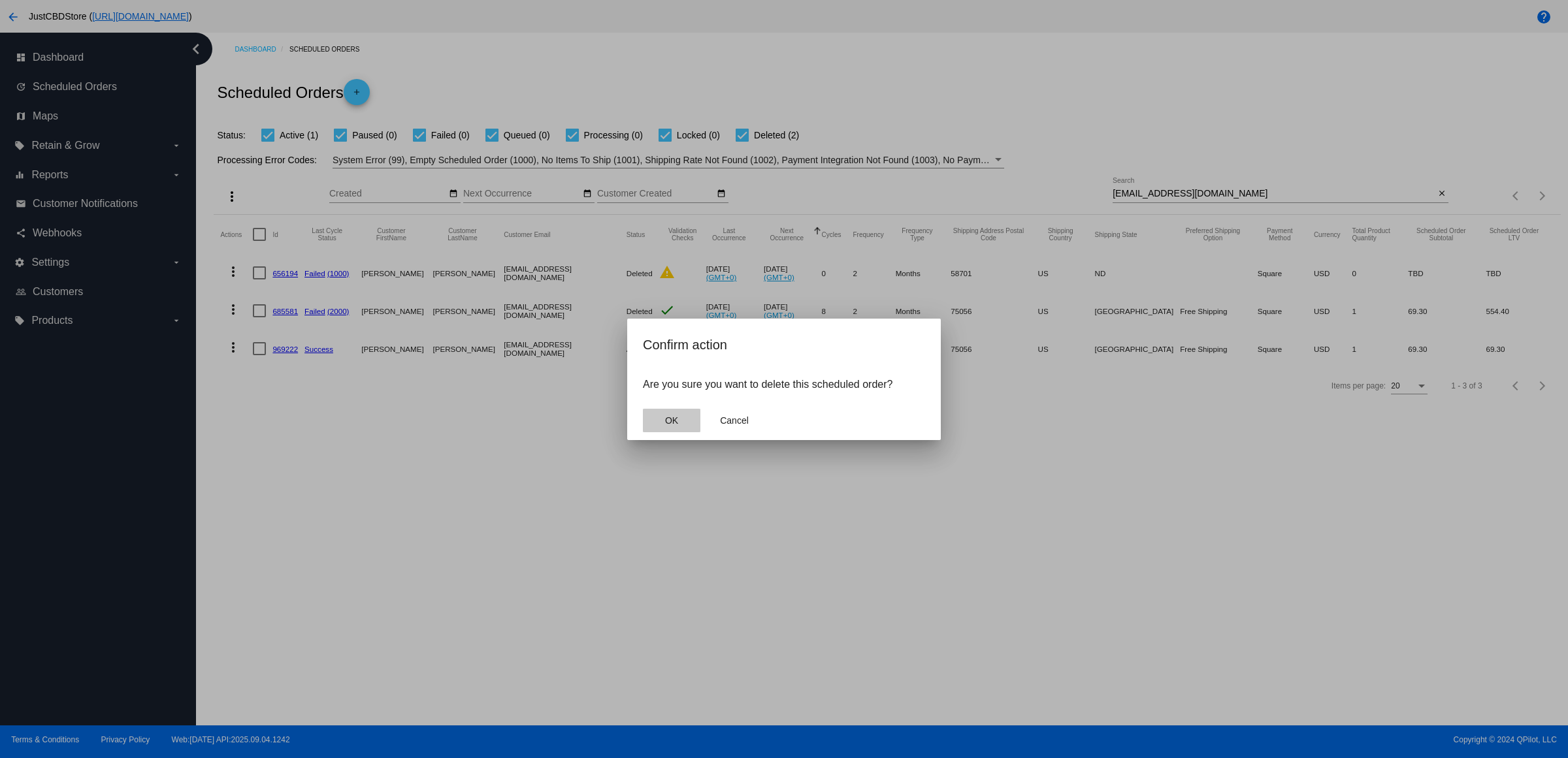
click at [677, 426] on span "OK" at bounding box center [671, 421] width 13 height 11
